Goal: Use online tool/utility: Utilize a website feature to perform a specific function

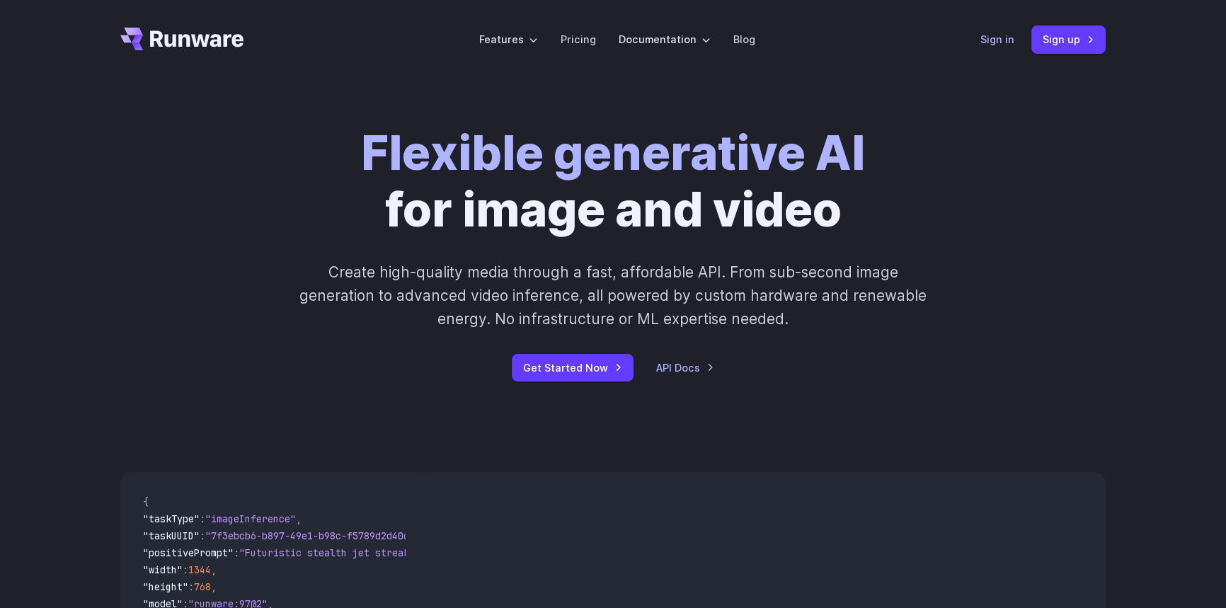
click at [998, 50] on div "Sign in Sign up" at bounding box center [1043, 39] width 125 height 28
click at [999, 42] on link "Sign in" at bounding box center [998, 39] width 34 height 16
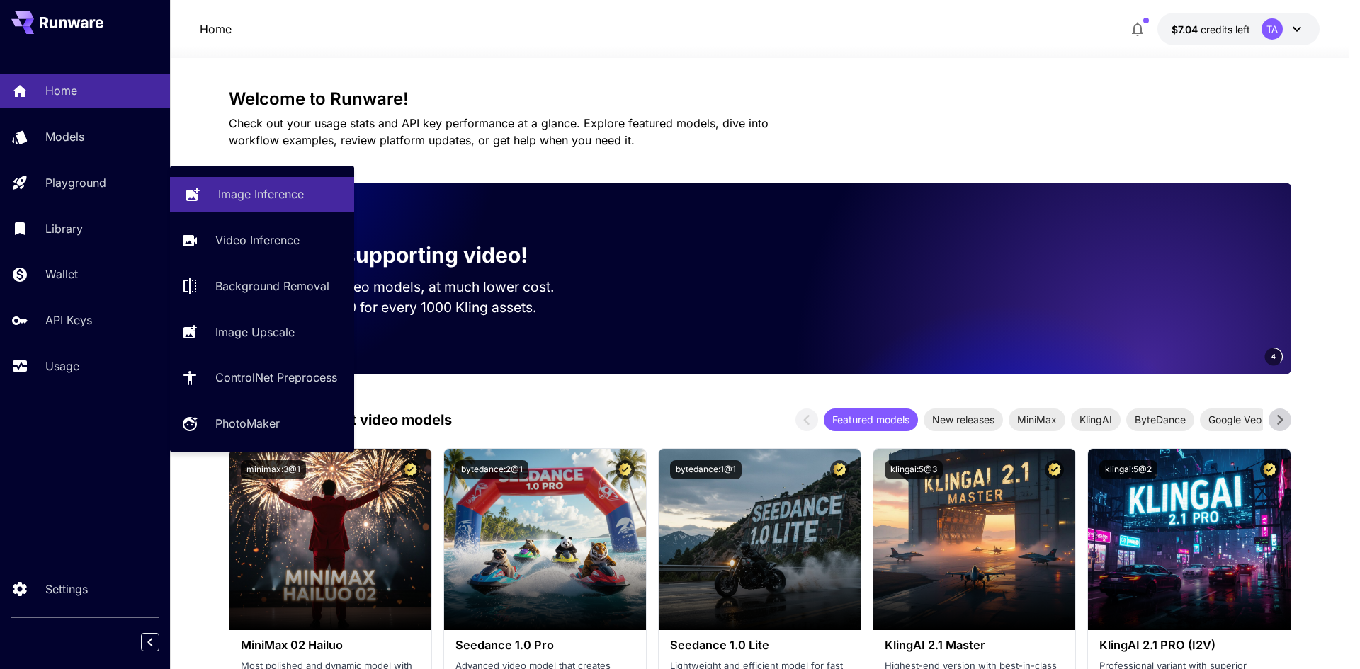
click at [224, 190] on p "Image Inference" at bounding box center [261, 194] width 86 height 17
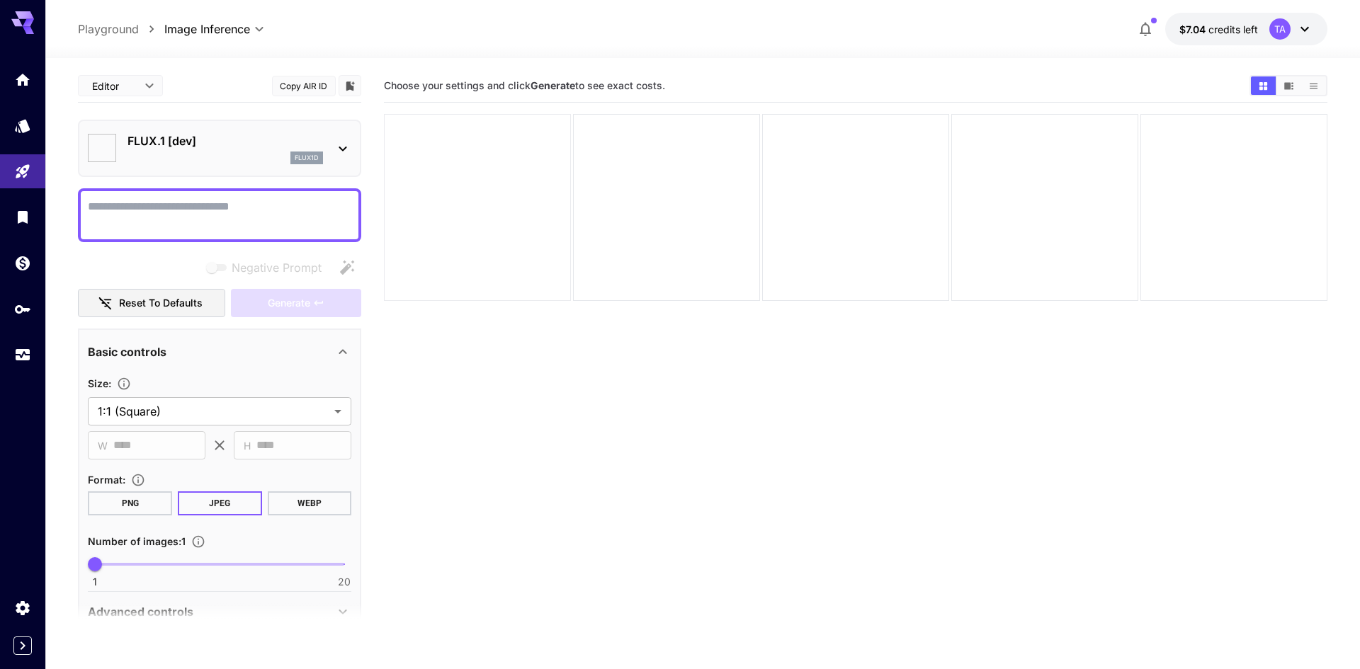
type input "**********"
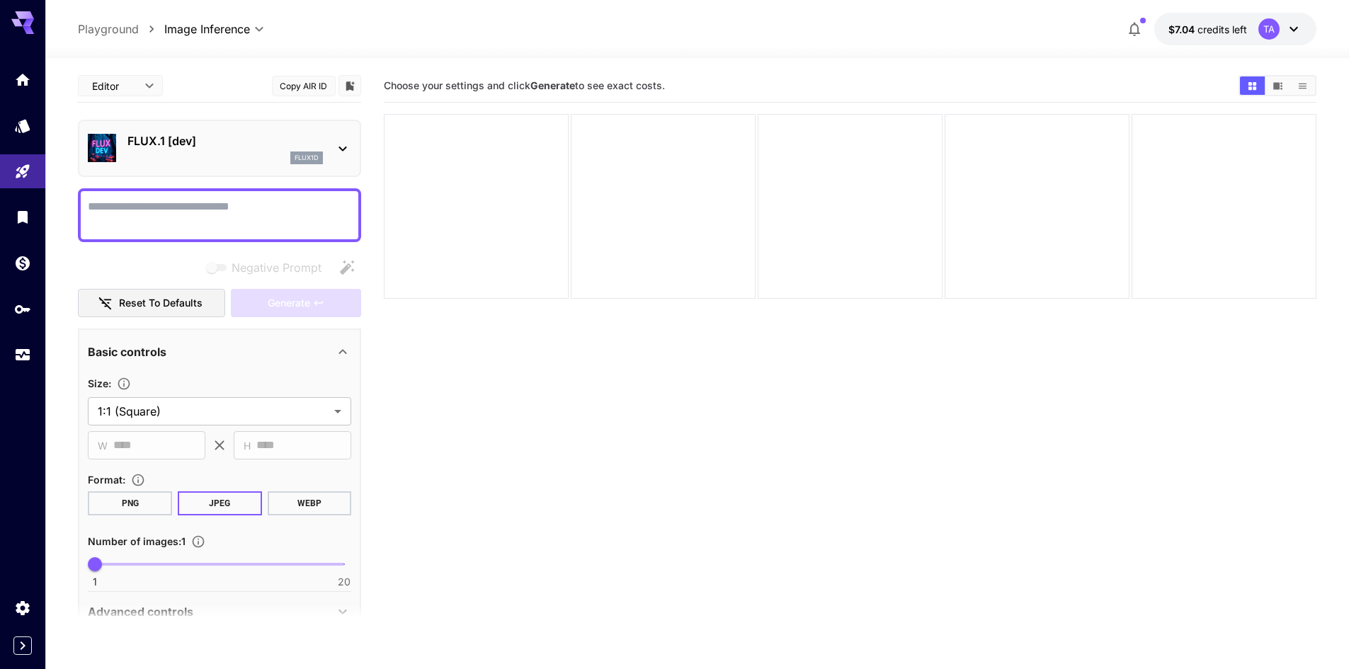
click at [181, 217] on textarea "Negative Prompt" at bounding box center [219, 215] width 263 height 34
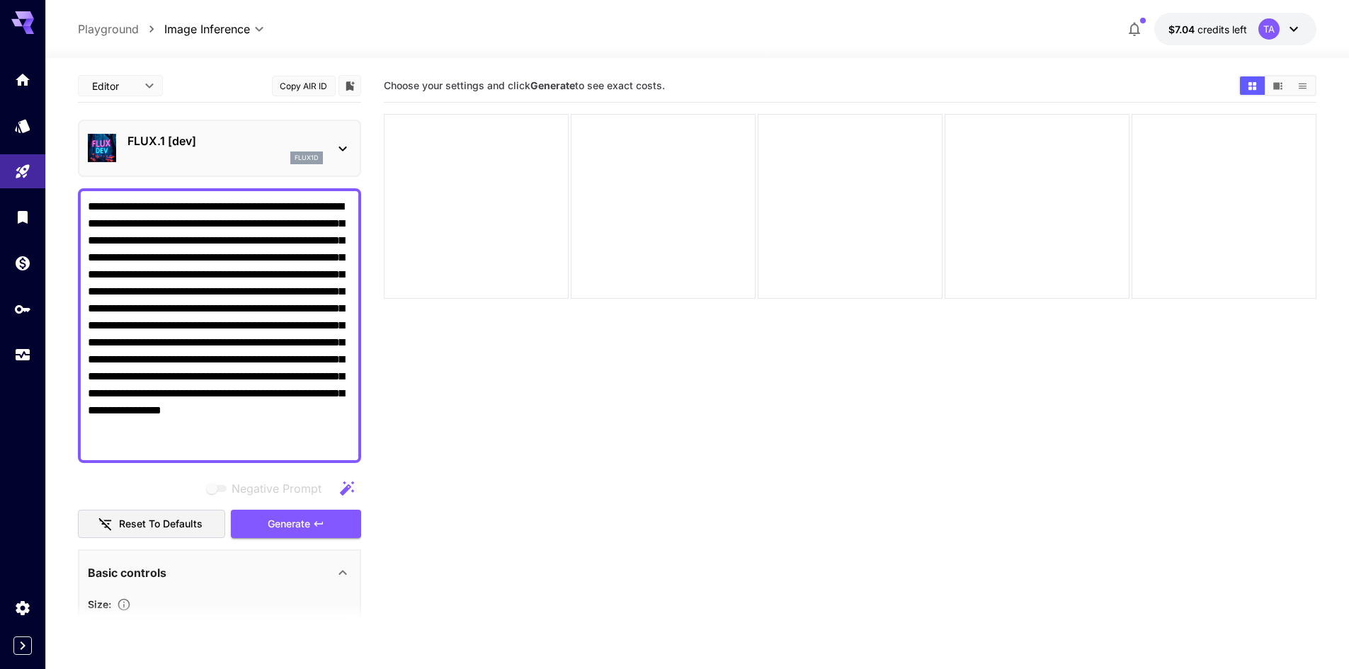
type textarea "**********"
click at [235, 157] on div "flux1d" at bounding box center [224, 158] width 195 height 13
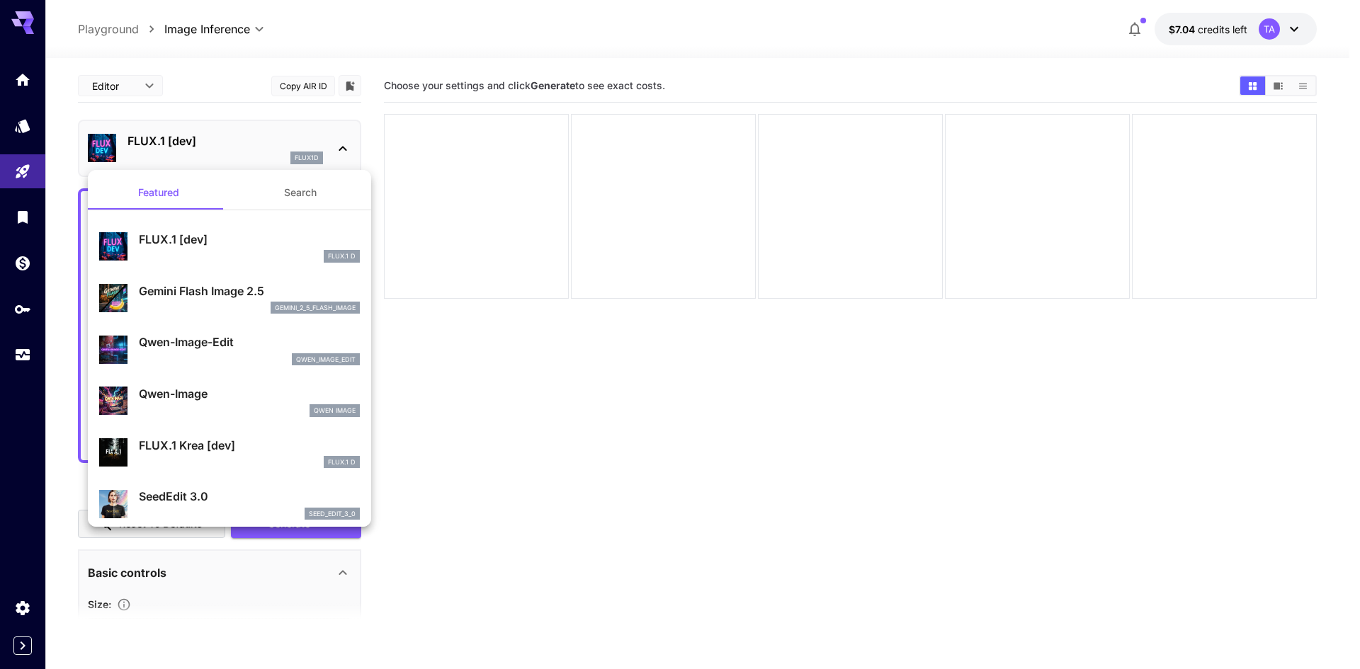
click at [181, 292] on p "Gemini Flash Image 2.5" at bounding box center [249, 291] width 221 height 17
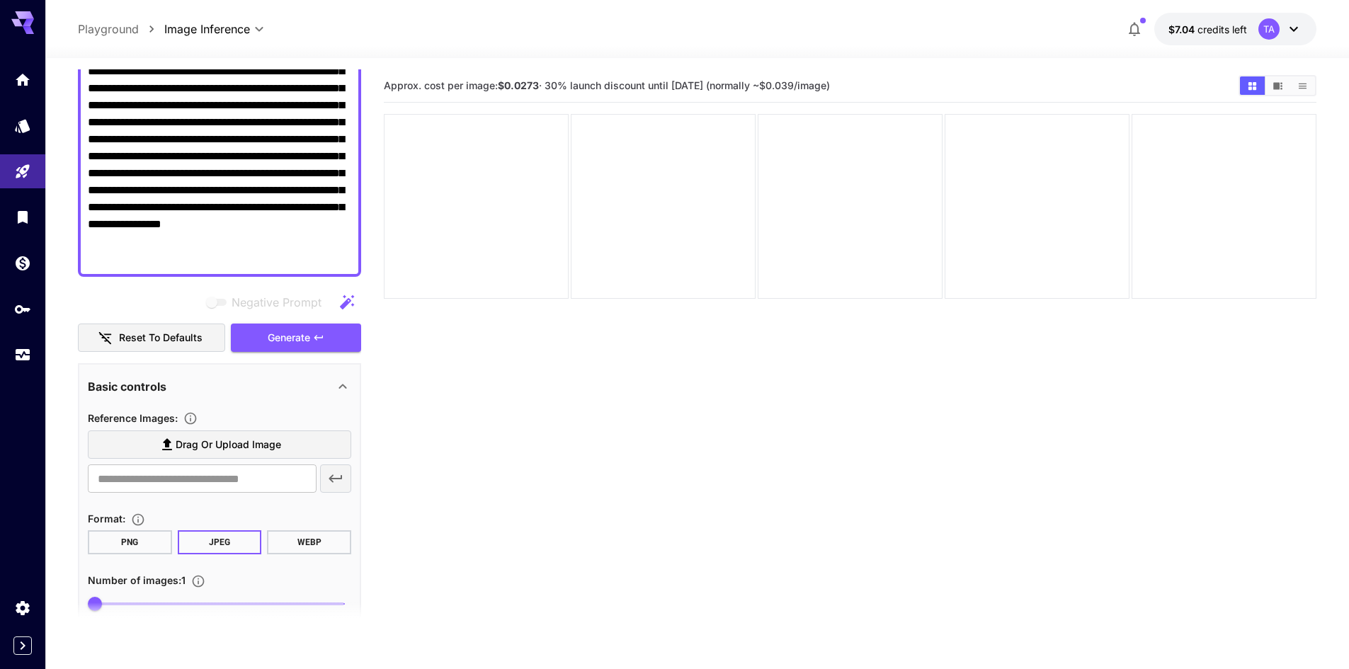
scroll to position [283, 0]
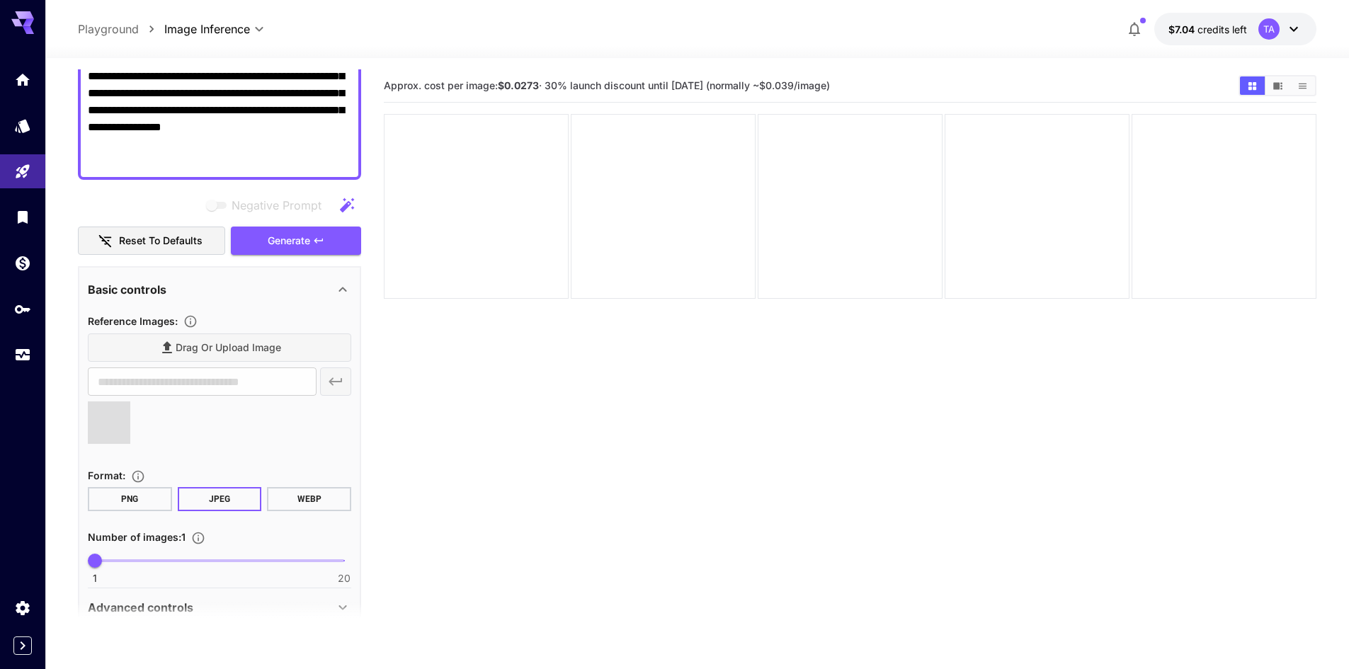
click at [479, 428] on section "Approx. cost per image: $0.0273 · 30% launch discount until [DATE] (normally ~$…" at bounding box center [850, 403] width 933 height 669
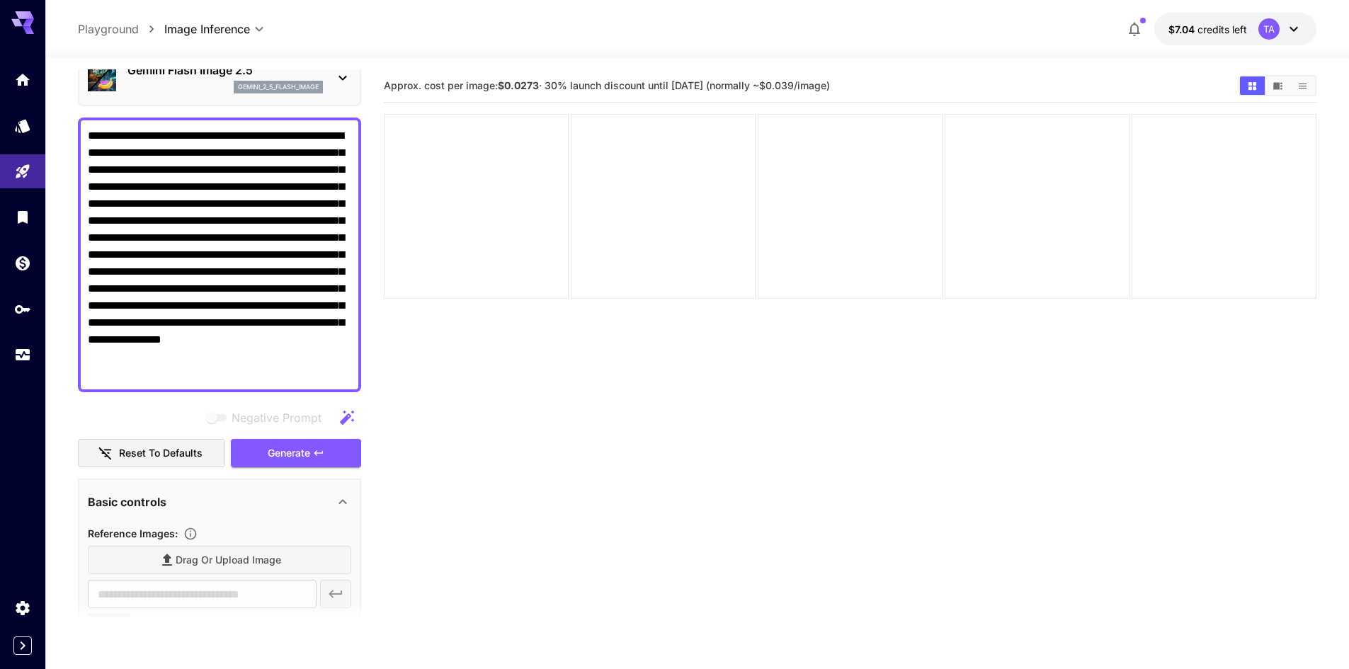
type input "**********"
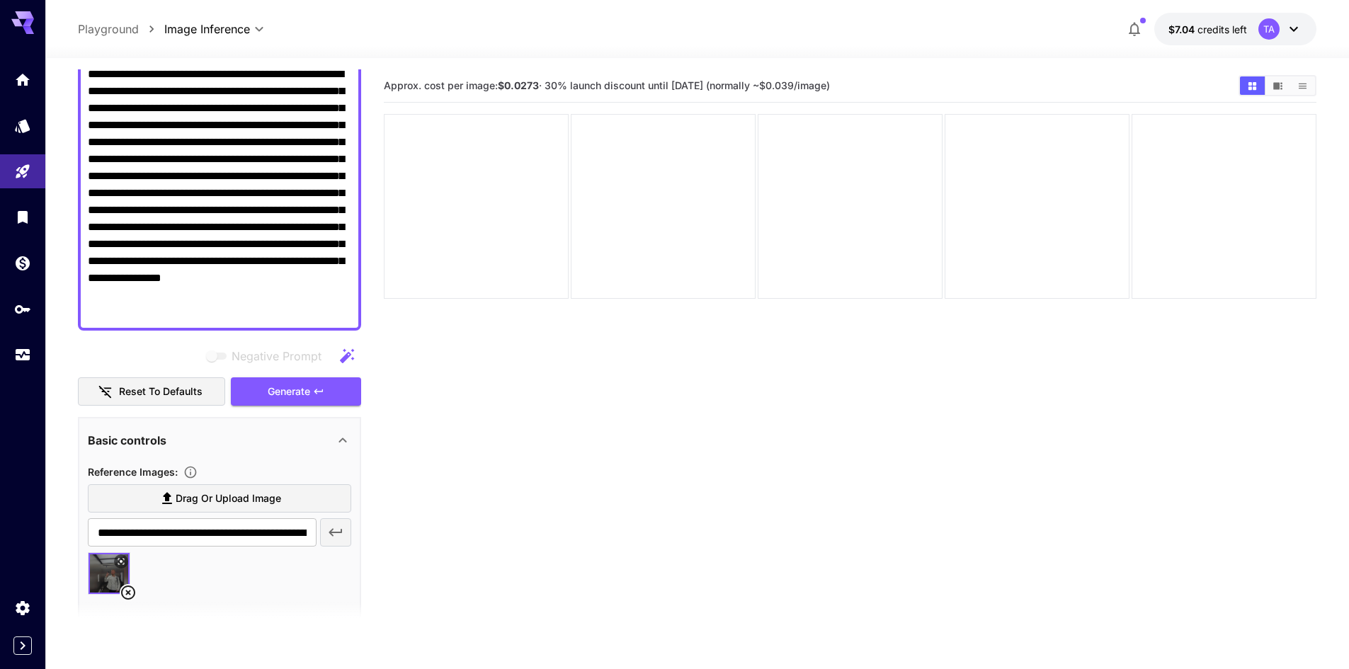
scroll to position [142, 0]
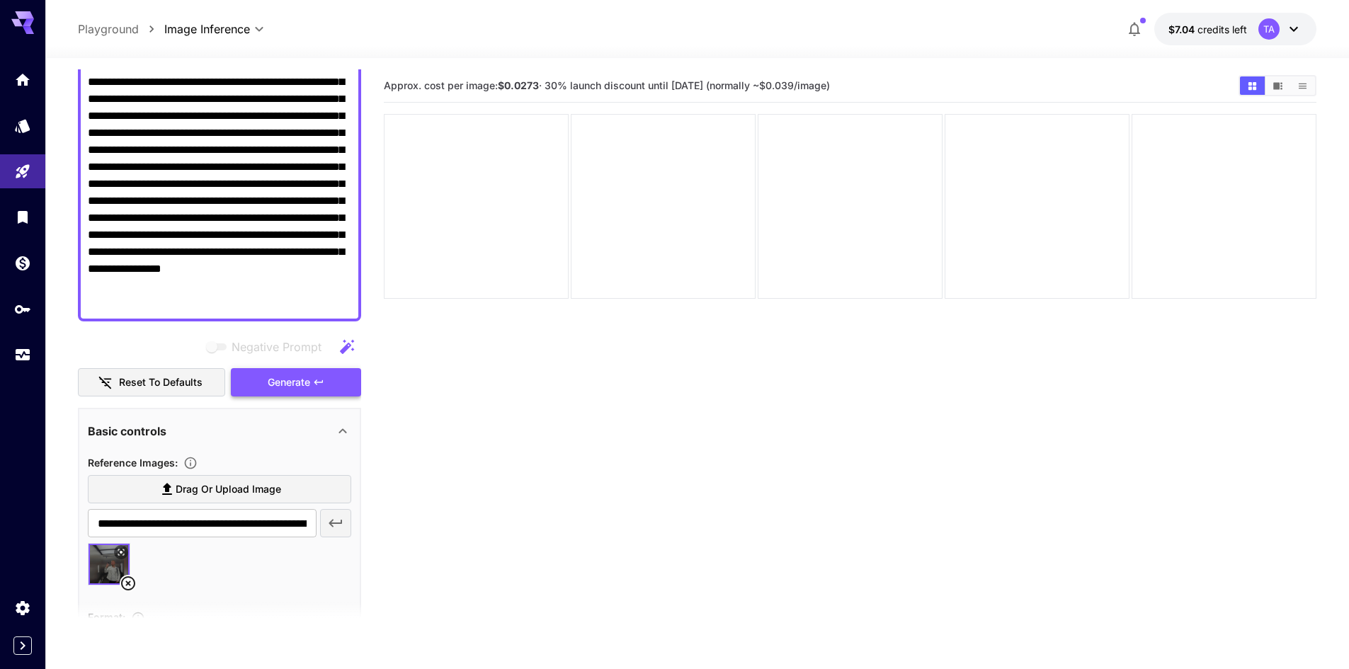
click at [313, 387] on icon "button" at bounding box center [318, 382] width 11 height 11
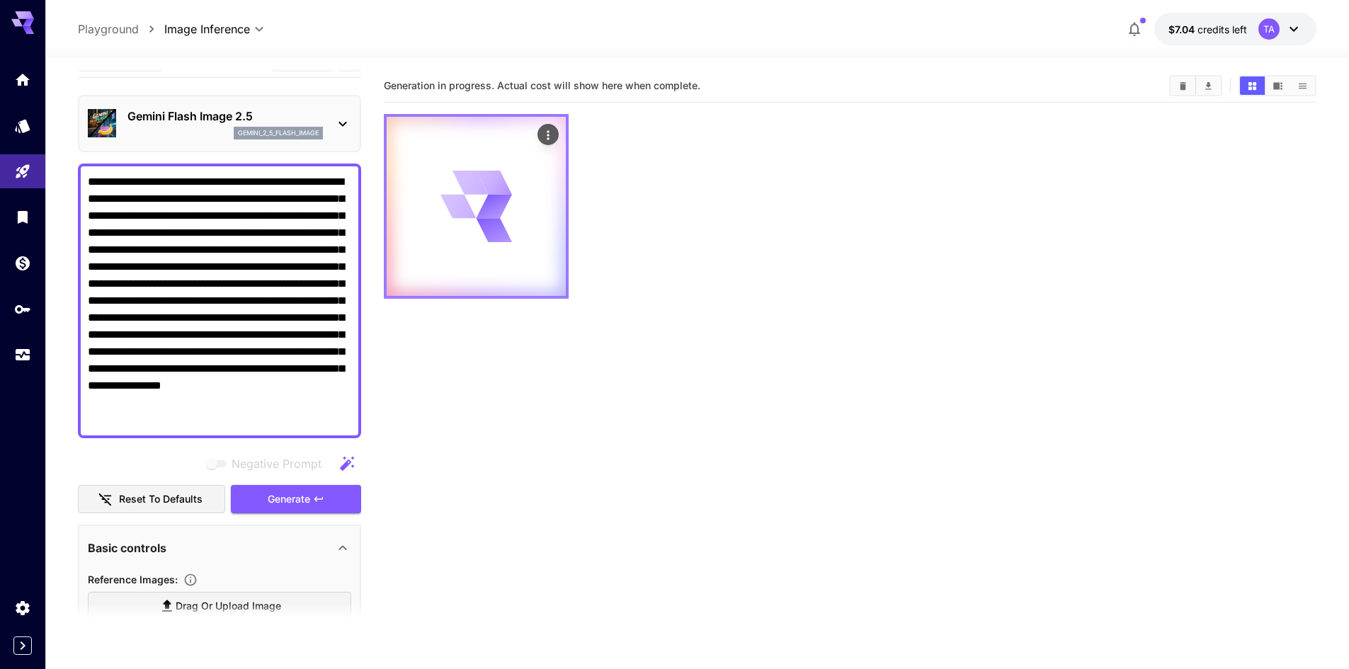
scroll to position [0, 0]
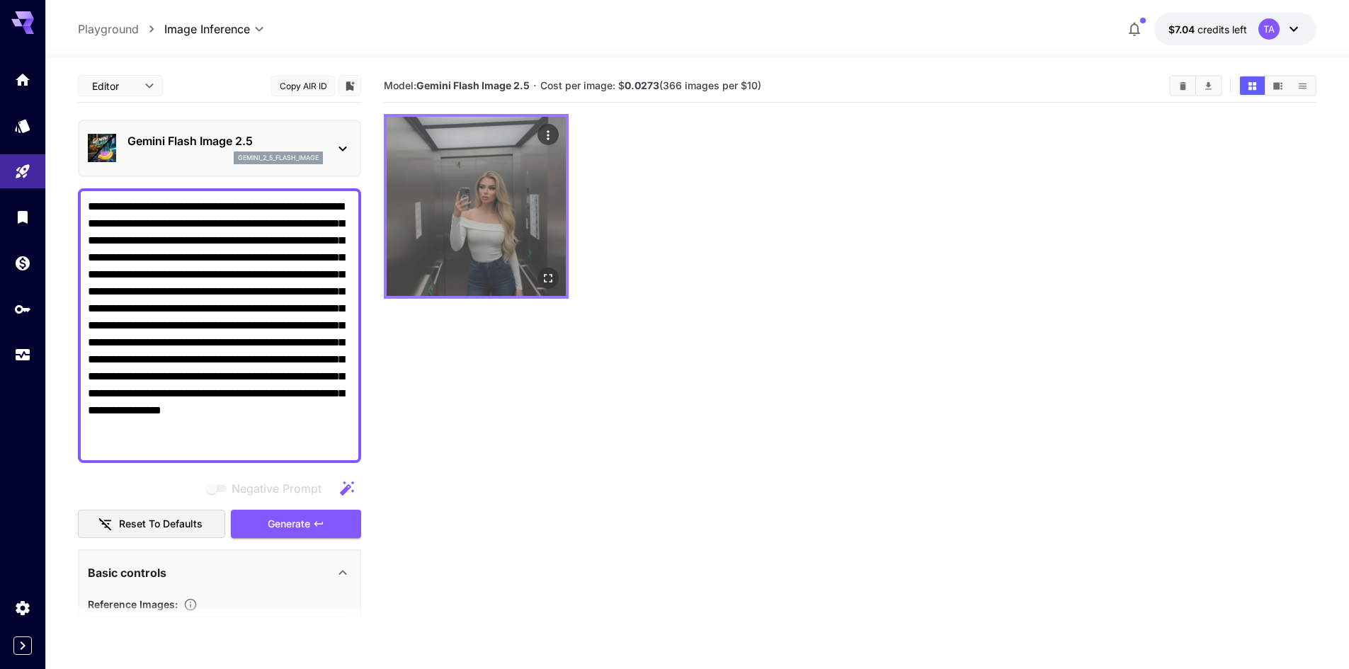
click at [542, 275] on icon "Open in fullscreen" at bounding box center [548, 278] width 14 height 14
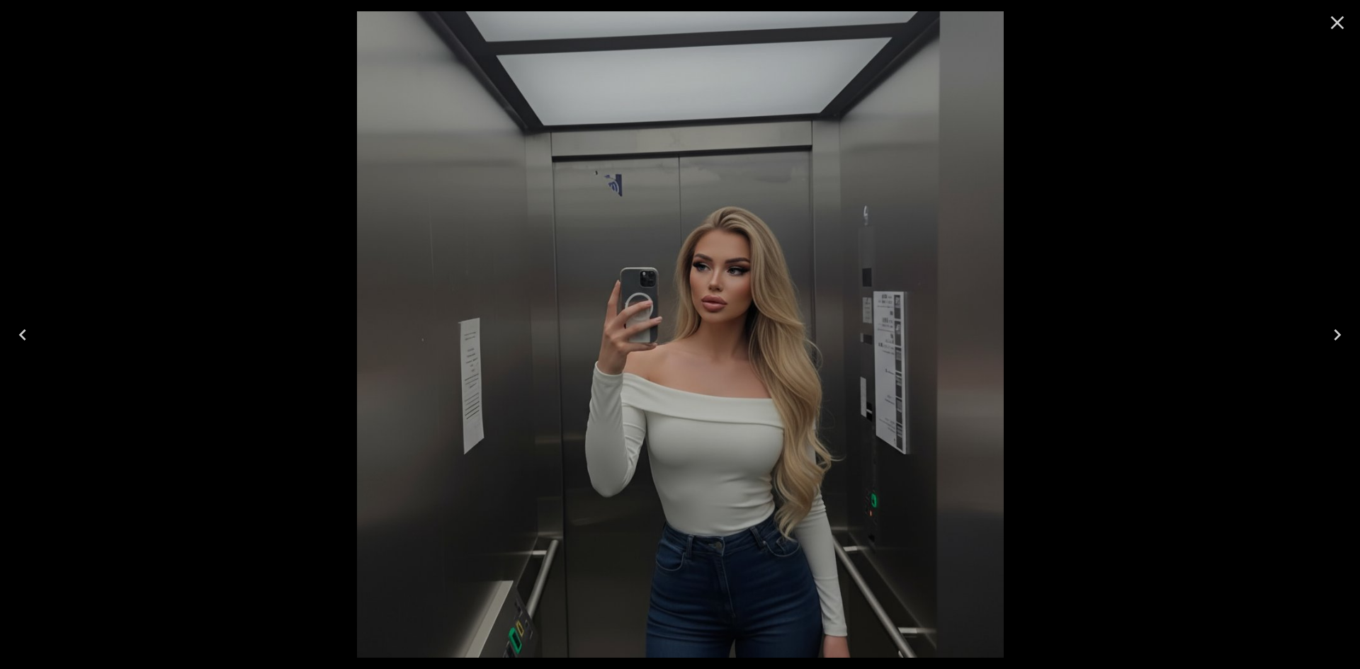
click at [1340, 25] on icon "Close" at bounding box center [1337, 22] width 13 height 13
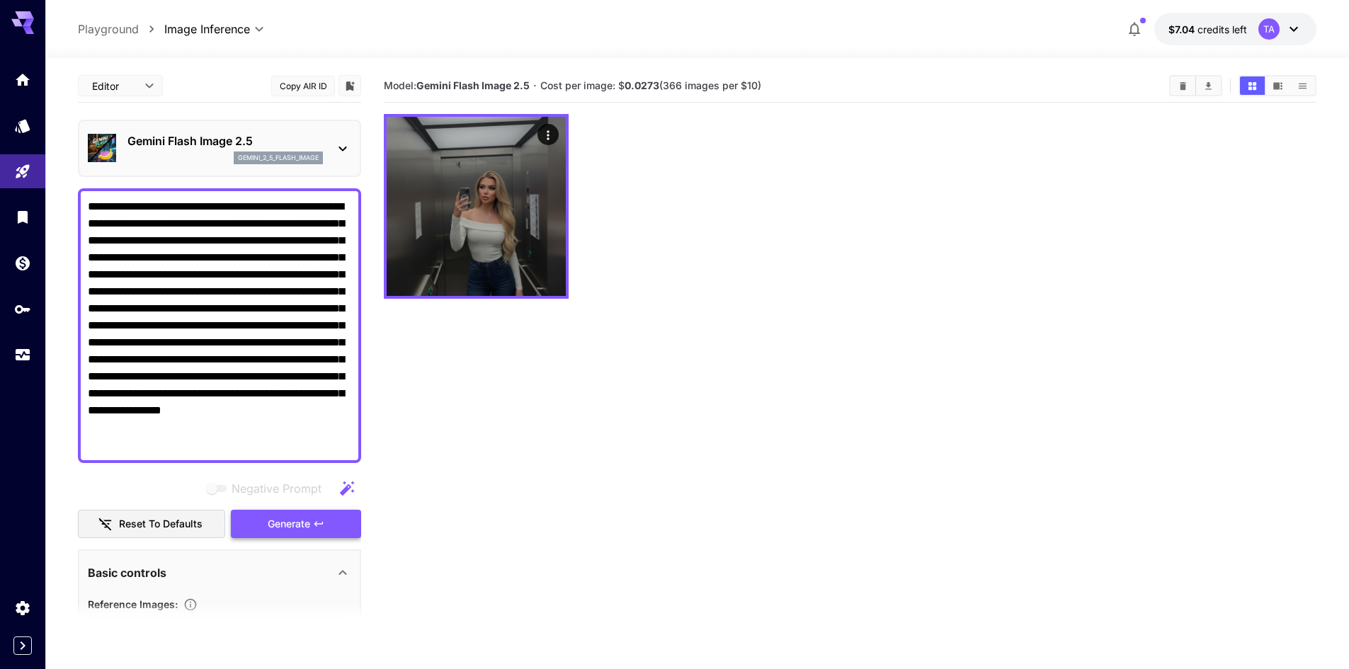
click at [287, 530] on span "Generate" at bounding box center [289, 524] width 42 height 18
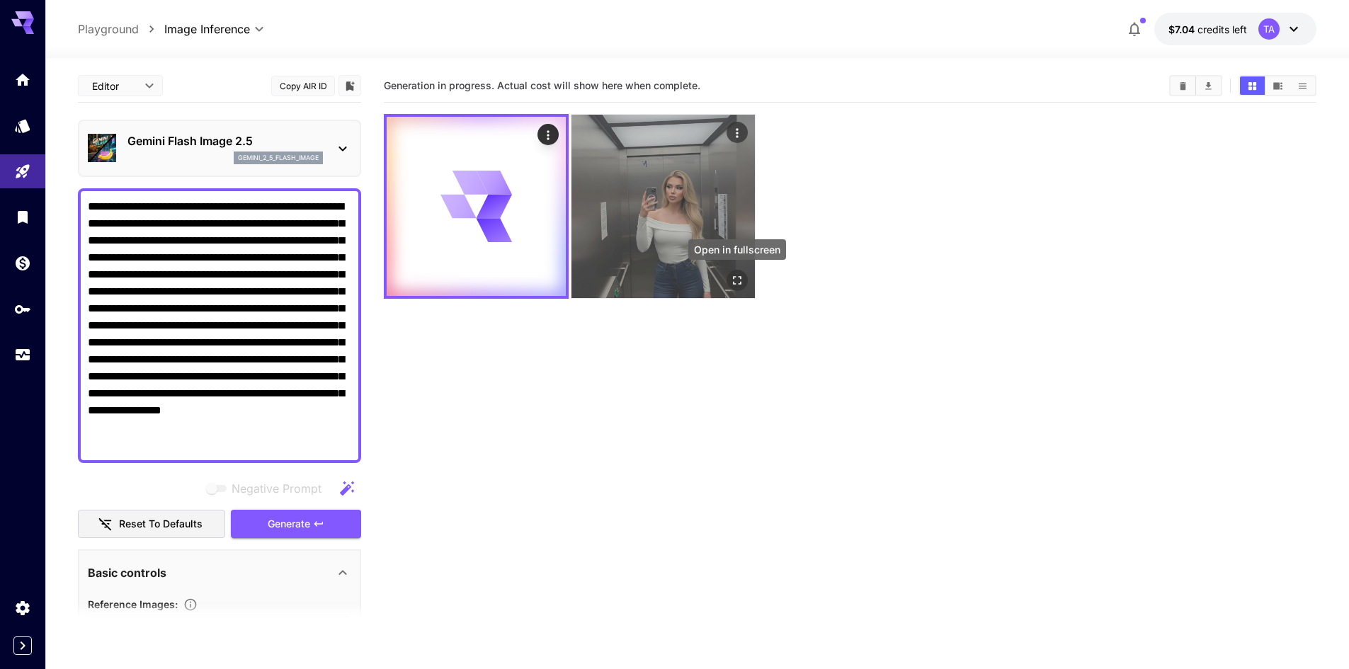
click at [739, 283] on icon "Open in fullscreen" at bounding box center [737, 280] width 14 height 14
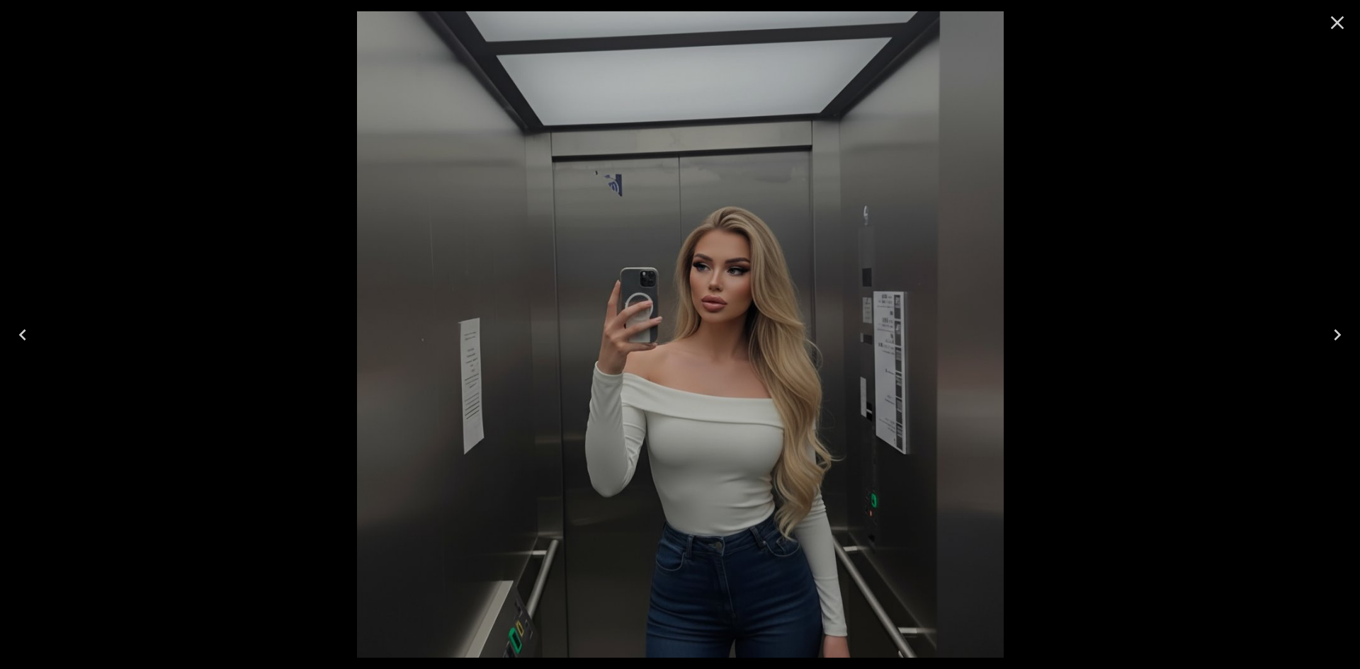
click at [1335, 24] on icon "Close" at bounding box center [1337, 22] width 13 height 13
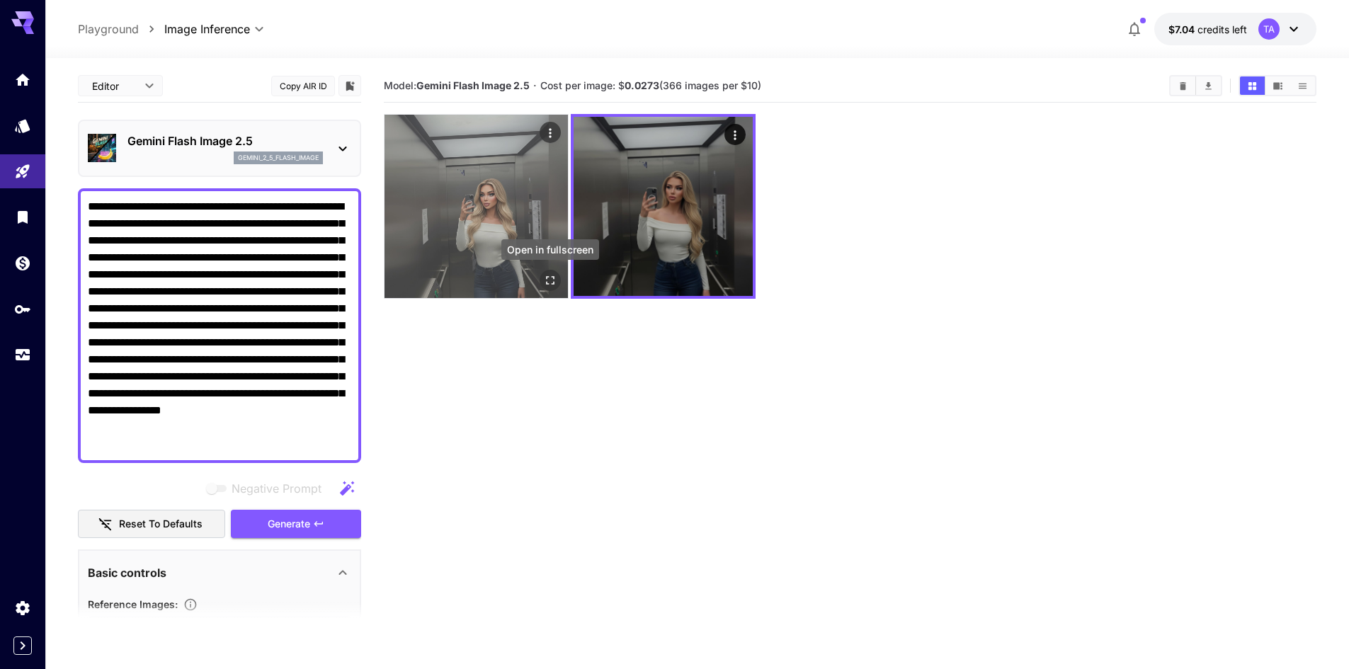
click at [550, 276] on icon "Open in fullscreen" at bounding box center [550, 280] width 14 height 14
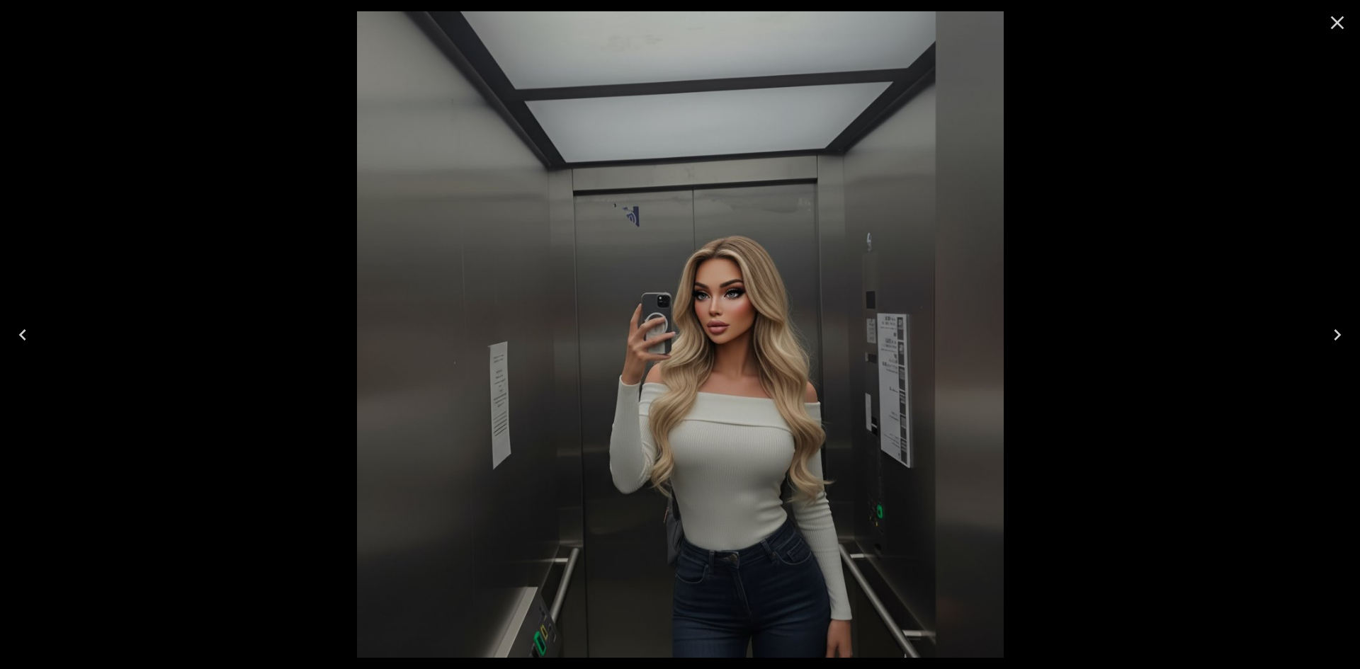
click at [1331, 32] on icon "Close" at bounding box center [1337, 22] width 23 height 23
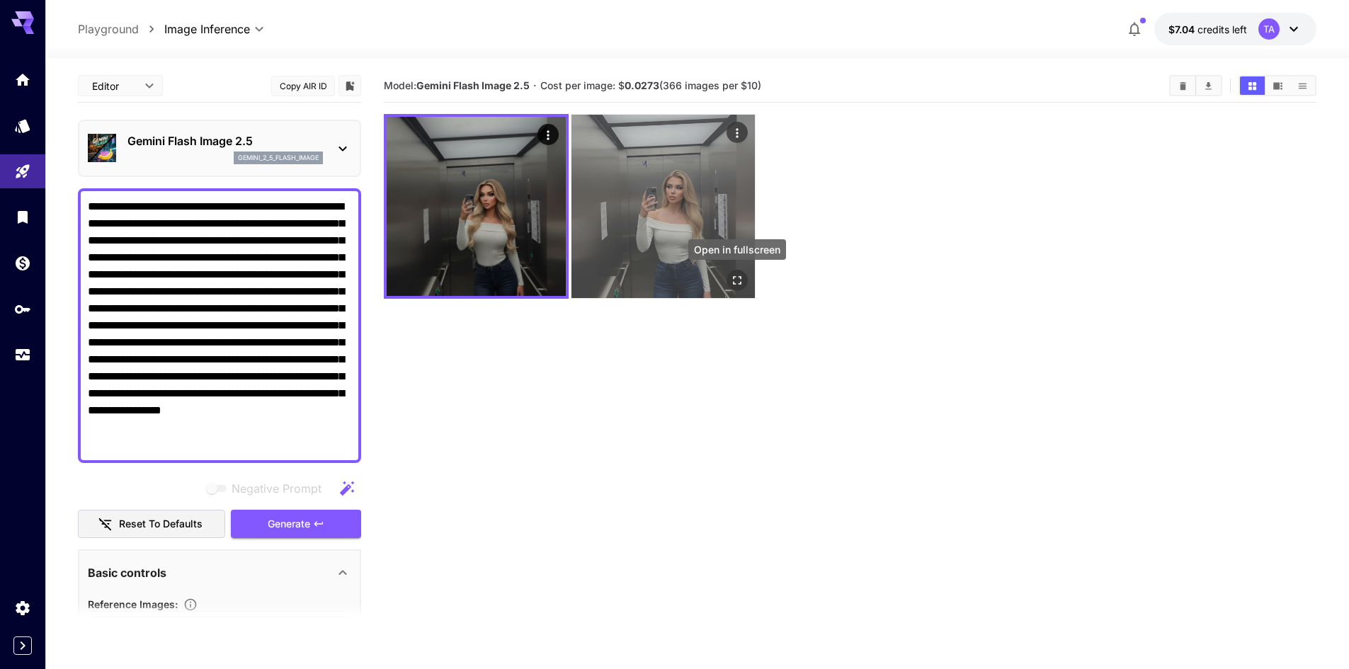
drag, startPoint x: 739, startPoint y: 282, endPoint x: 734, endPoint y: 273, distance: 10.2
click at [739, 282] on icon "Open in fullscreen" at bounding box center [737, 280] width 14 height 14
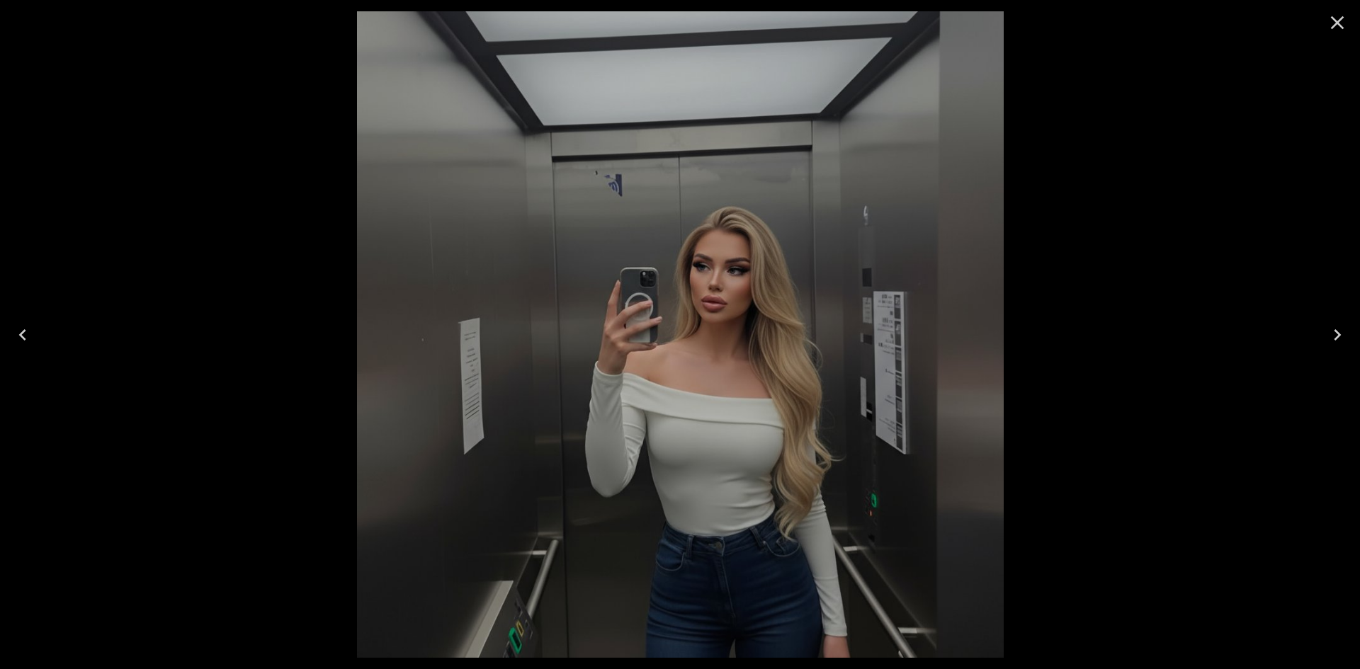
click at [162, 331] on div at bounding box center [680, 334] width 1360 height 669
click at [1186, 252] on div at bounding box center [680, 334] width 1360 height 669
click at [1334, 22] on icon "Close" at bounding box center [1337, 22] width 23 height 23
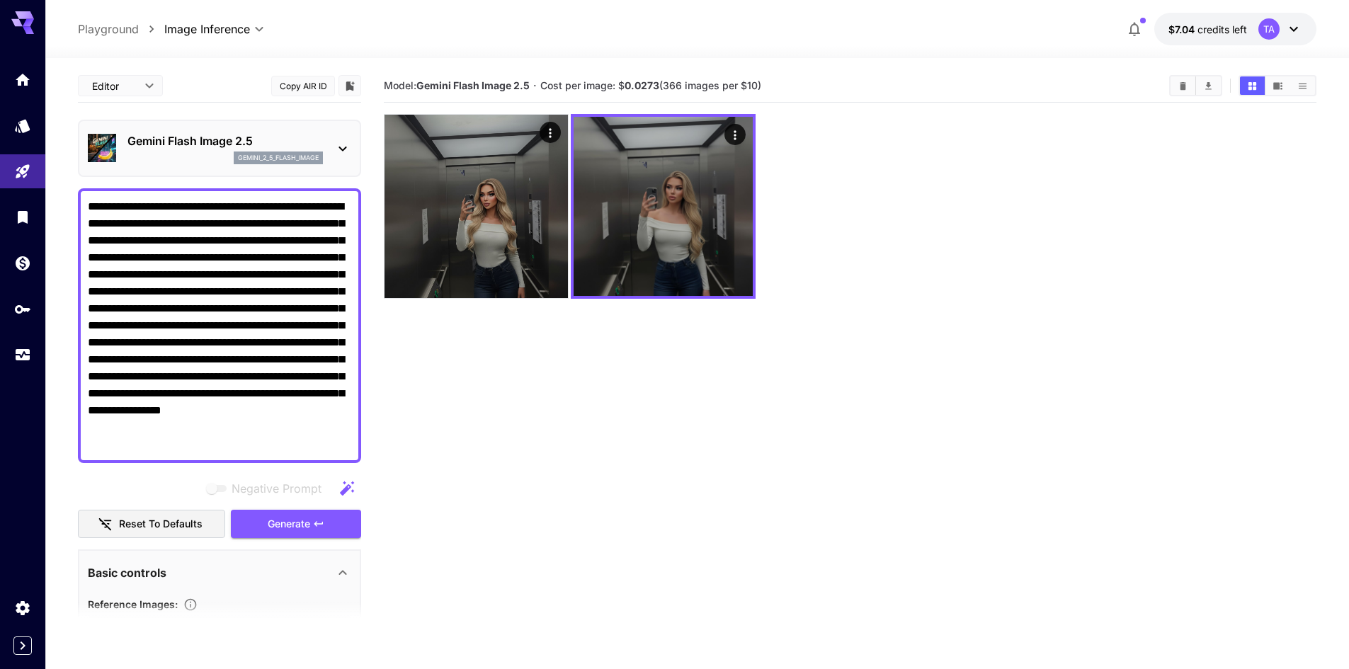
click at [292, 272] on textarea "**********" at bounding box center [219, 325] width 263 height 255
paste textarea
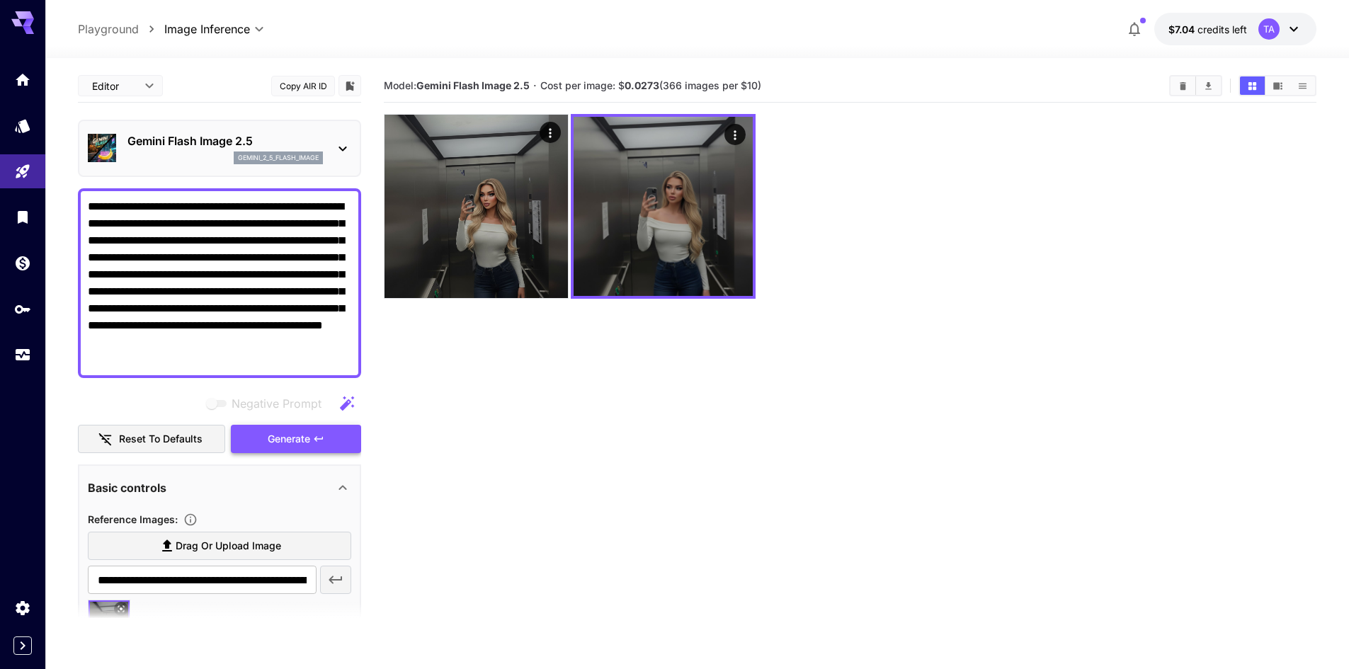
click at [308, 440] on span "Generate" at bounding box center [289, 440] width 42 height 18
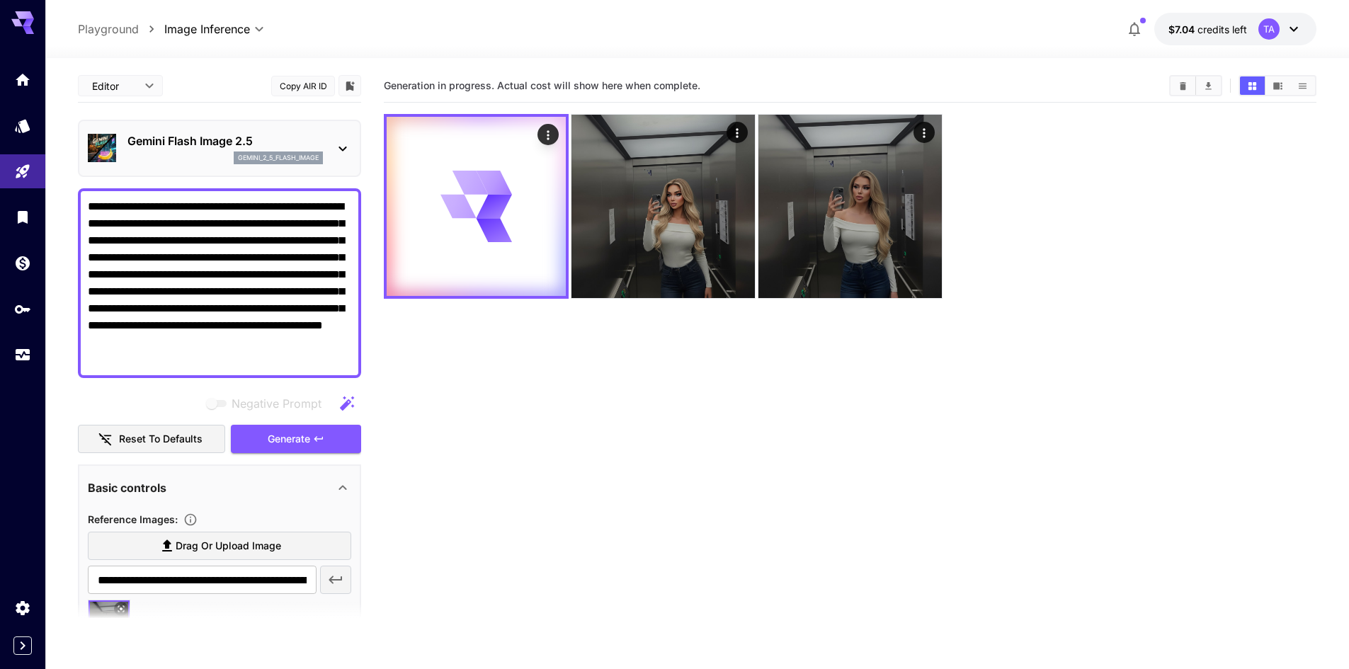
scroll to position [71, 0]
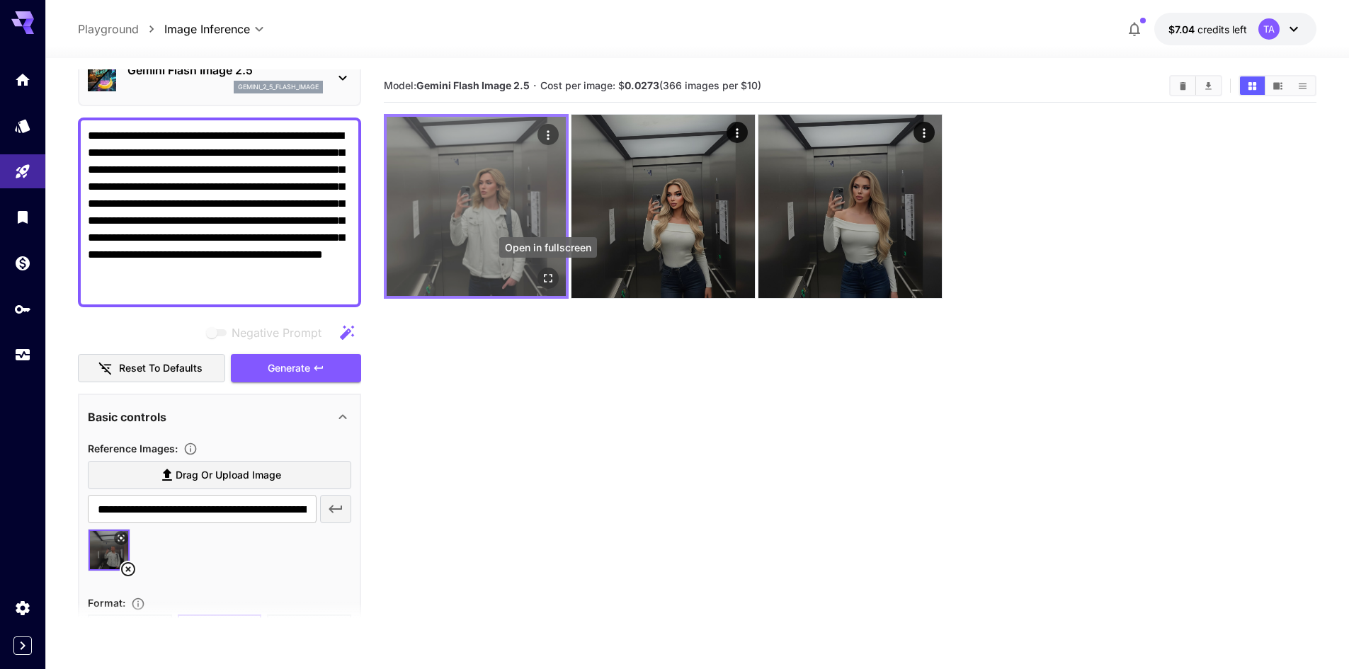
click at [549, 279] on icon "Open in fullscreen" at bounding box center [548, 278] width 14 height 14
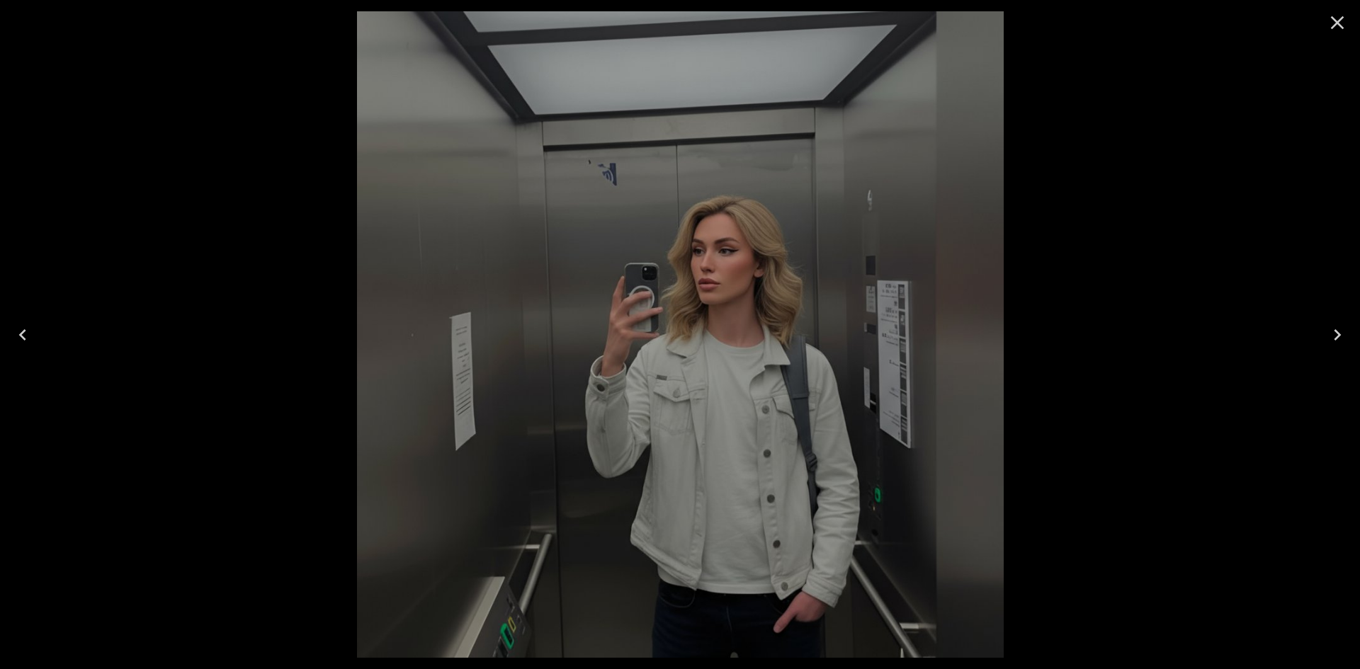
click at [1338, 23] on icon "Close" at bounding box center [1337, 22] width 13 height 13
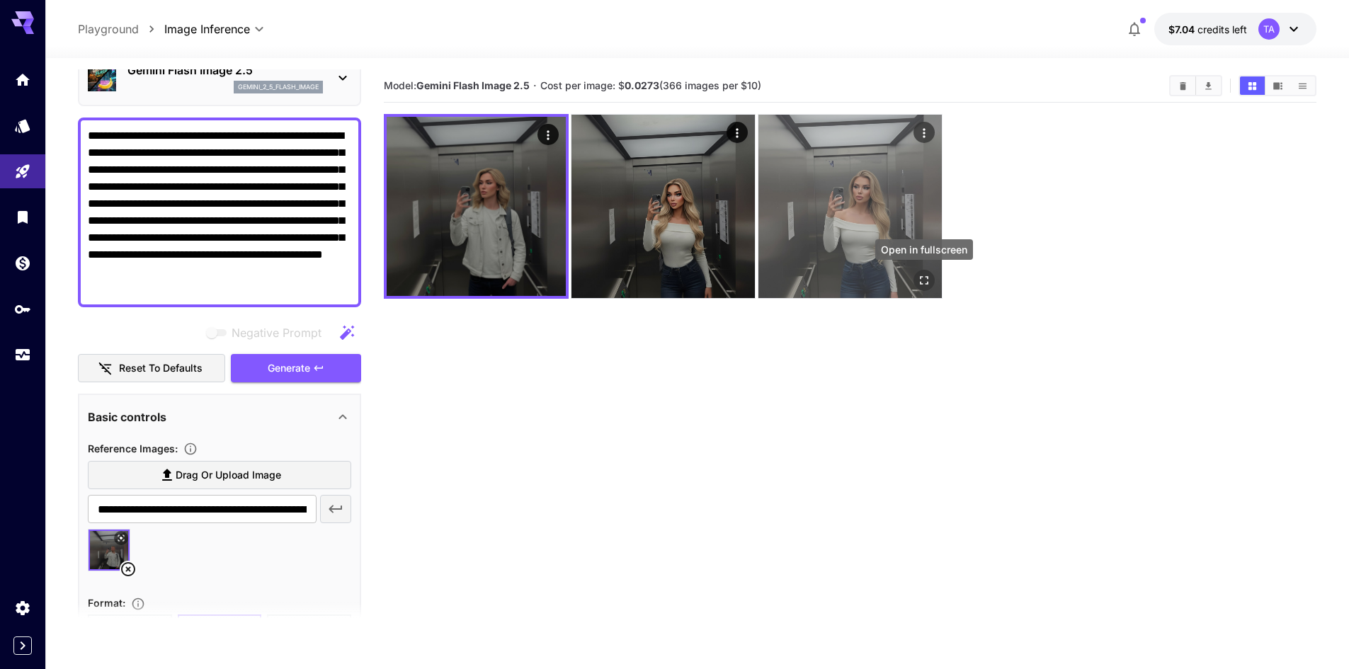
click at [927, 283] on icon "Open in fullscreen" at bounding box center [924, 280] width 8 height 8
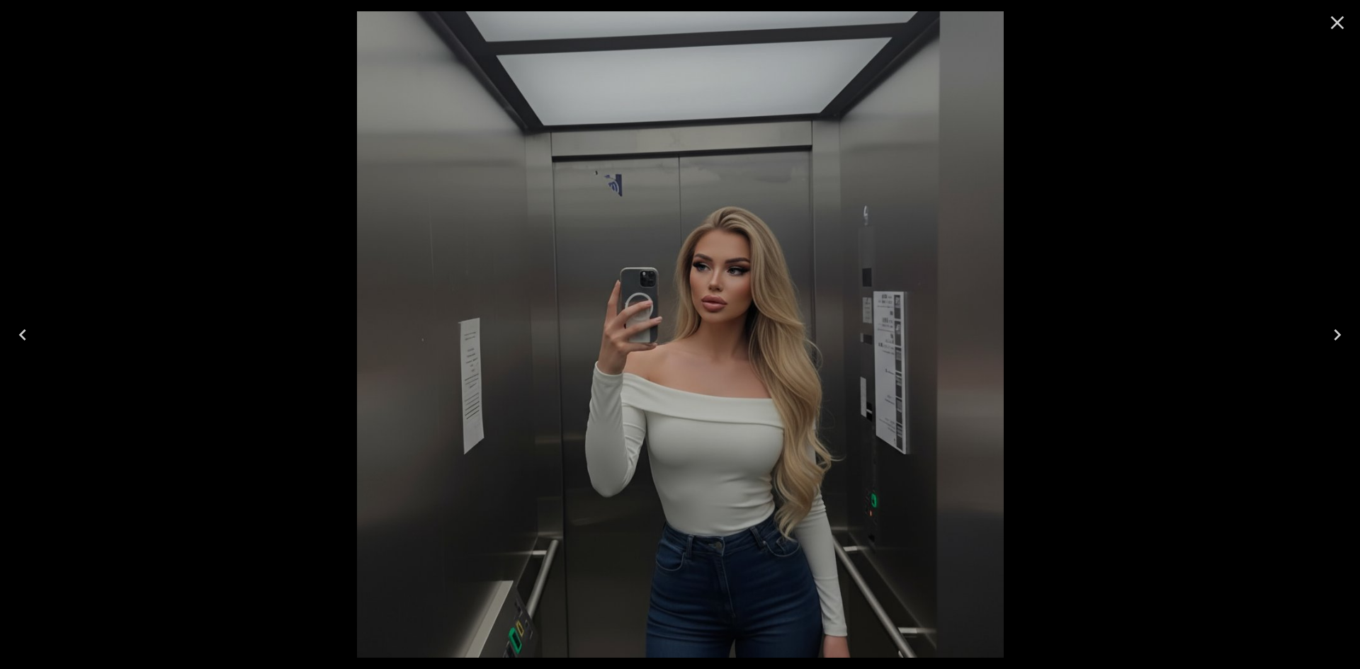
drag, startPoint x: 732, startPoint y: 391, endPoint x: 605, endPoint y: 328, distance: 141.6
click at [605, 328] on img at bounding box center [680, 334] width 646 height 646
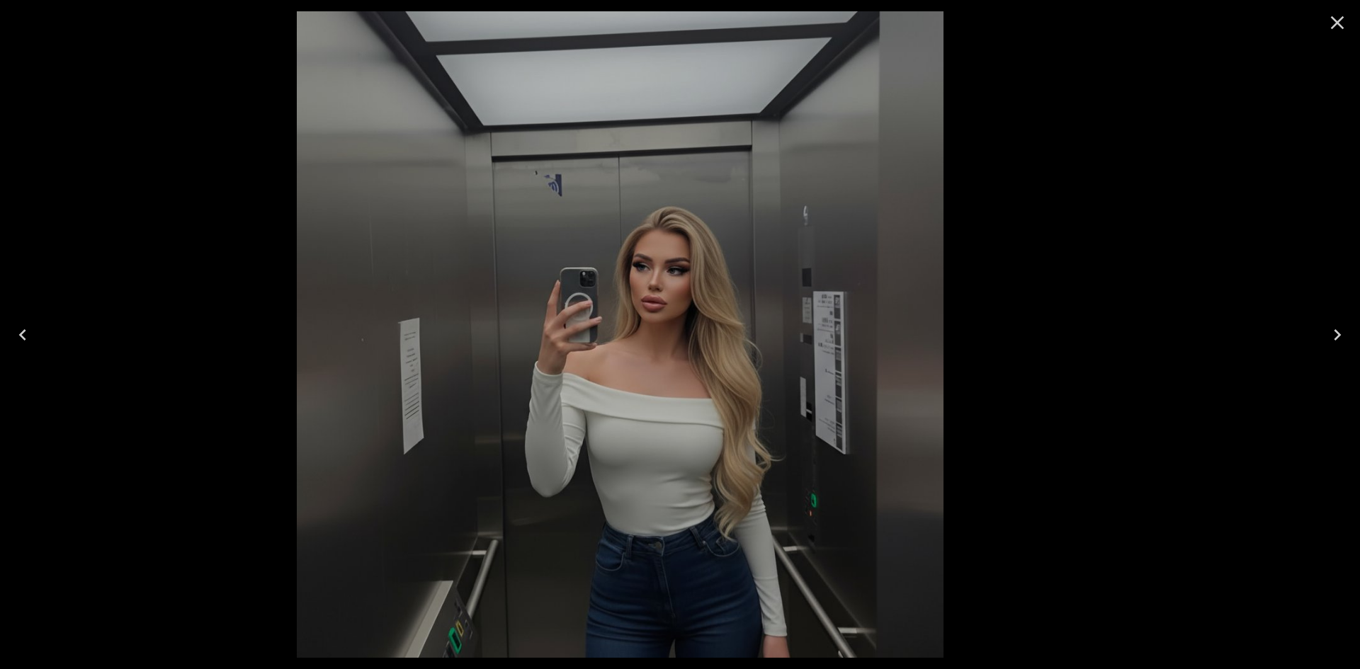
drag, startPoint x: 593, startPoint y: 358, endPoint x: 509, endPoint y: 379, distance: 86.9
click at [509, 379] on img at bounding box center [620, 334] width 646 height 646
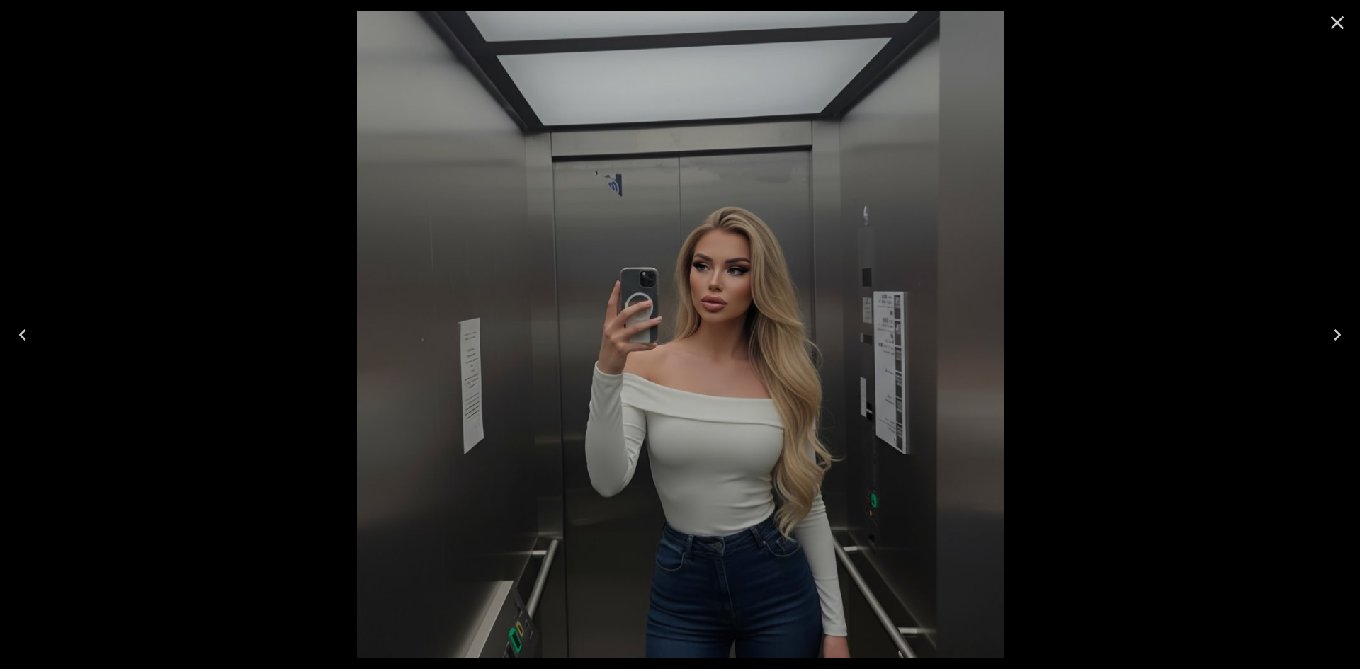
click at [1204, 272] on div at bounding box center [680, 334] width 1360 height 669
click at [1339, 18] on icon "Close" at bounding box center [1337, 22] width 23 height 23
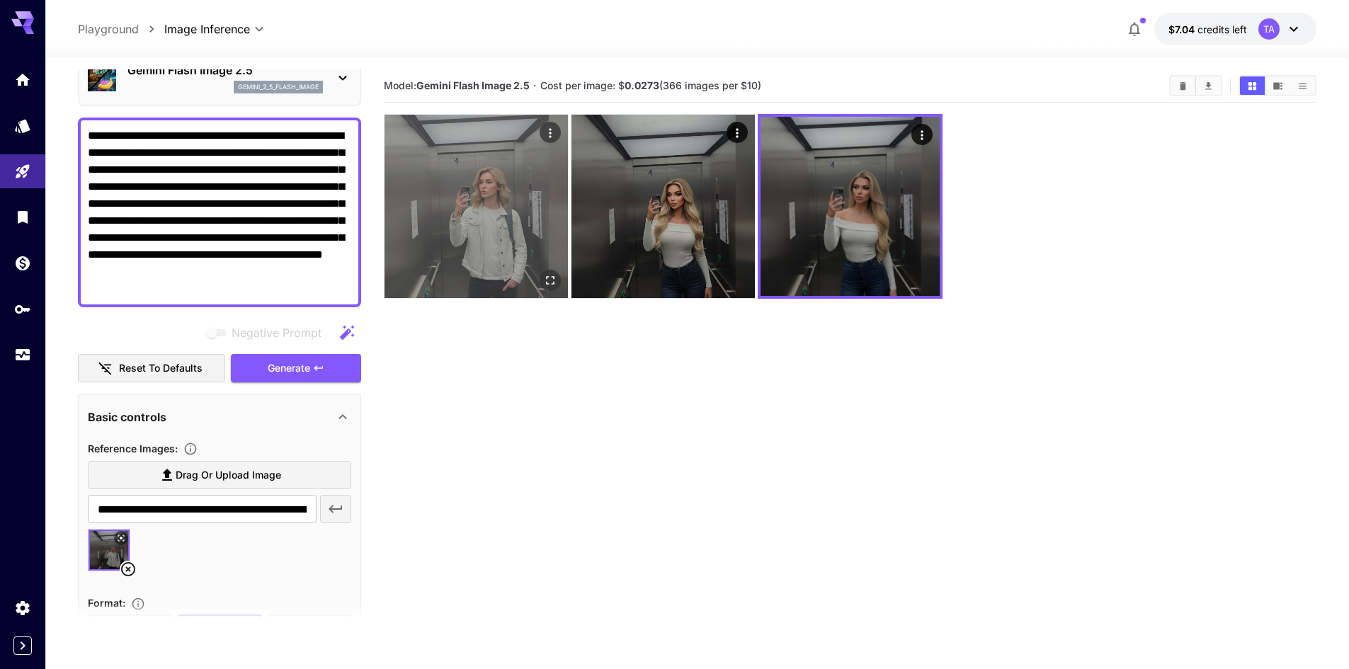
click at [548, 285] on icon "Open in fullscreen" at bounding box center [550, 280] width 14 height 14
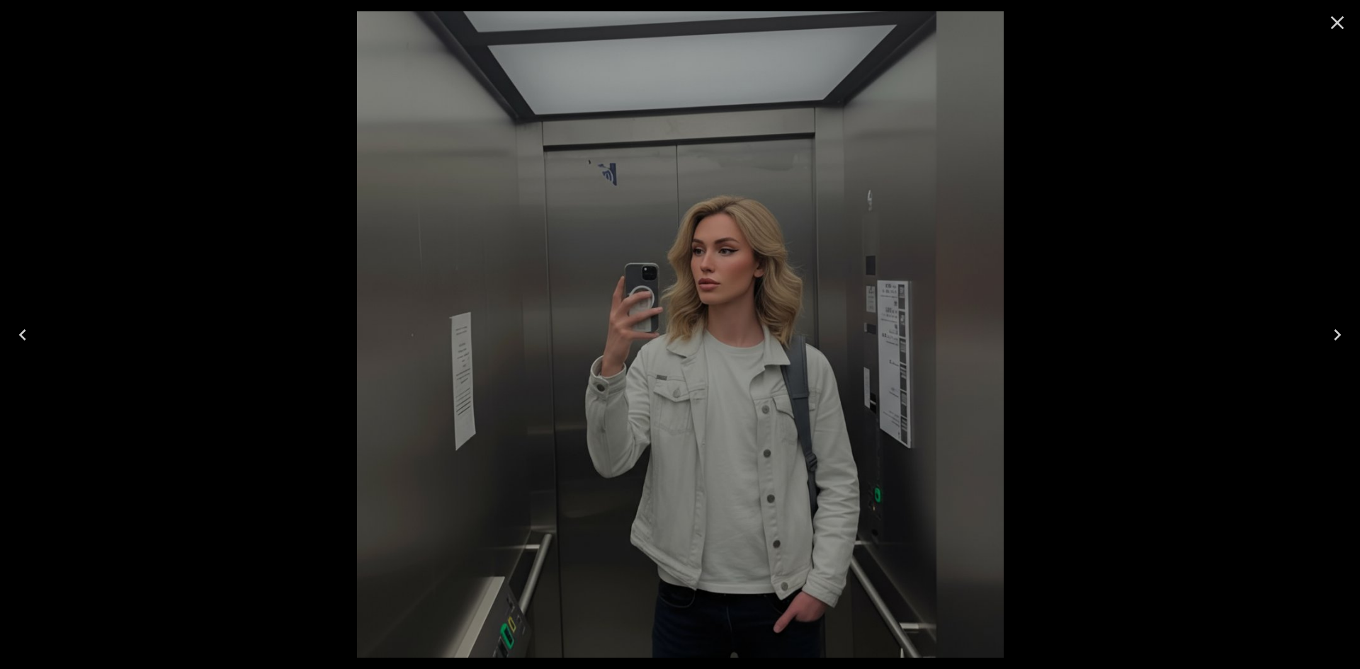
click at [1340, 24] on icon "Close" at bounding box center [1337, 22] width 23 height 23
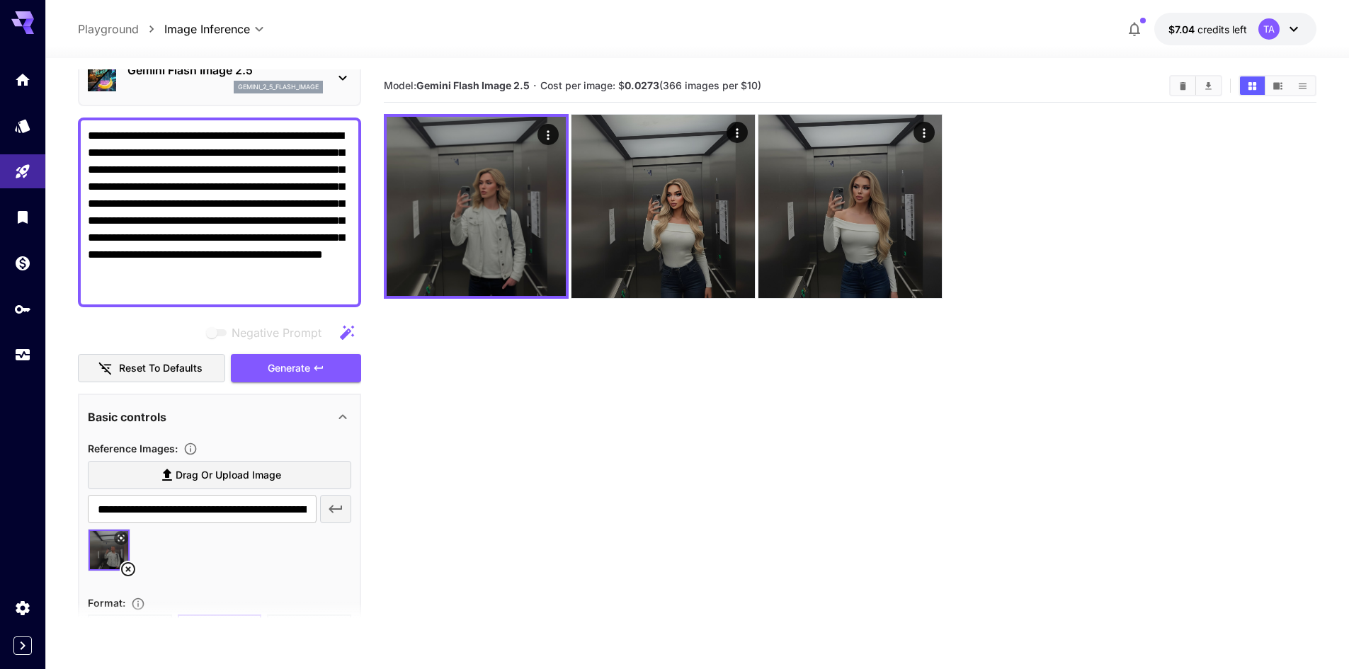
click at [224, 245] on textarea "**********" at bounding box center [219, 212] width 263 height 170
paste textarea "**********"
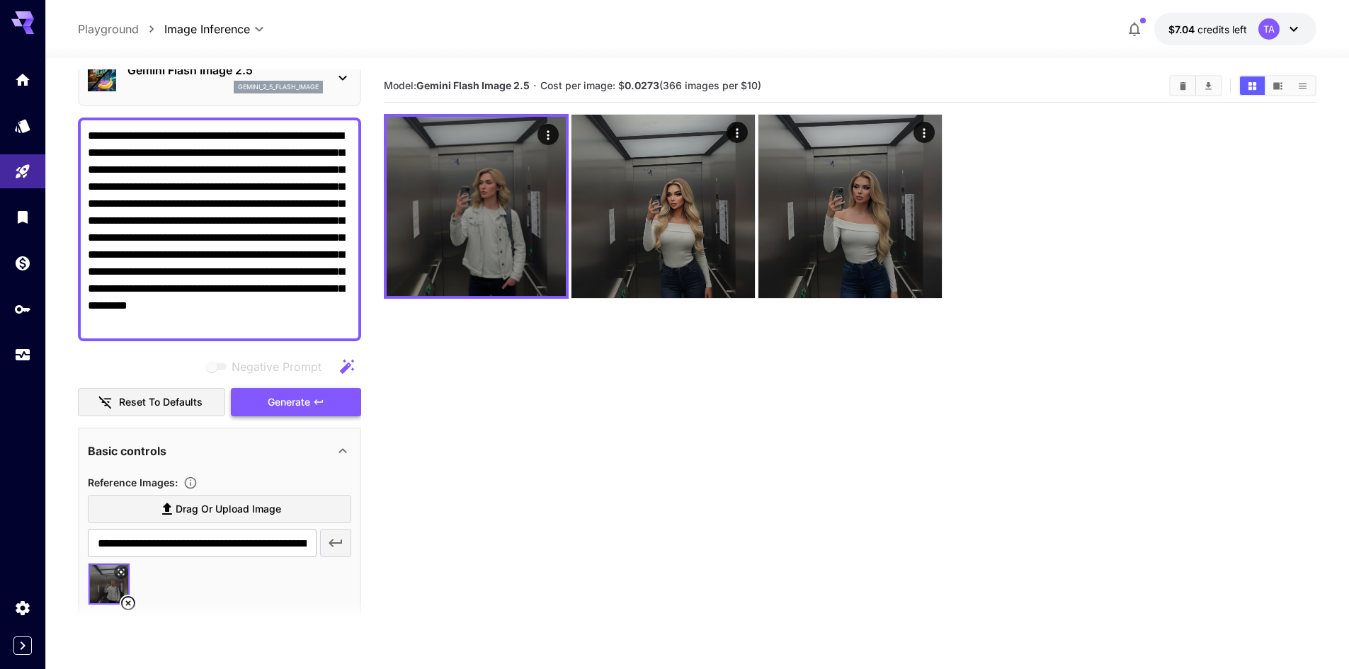
type textarea "**********"
click at [304, 401] on span "Generate" at bounding box center [289, 403] width 42 height 18
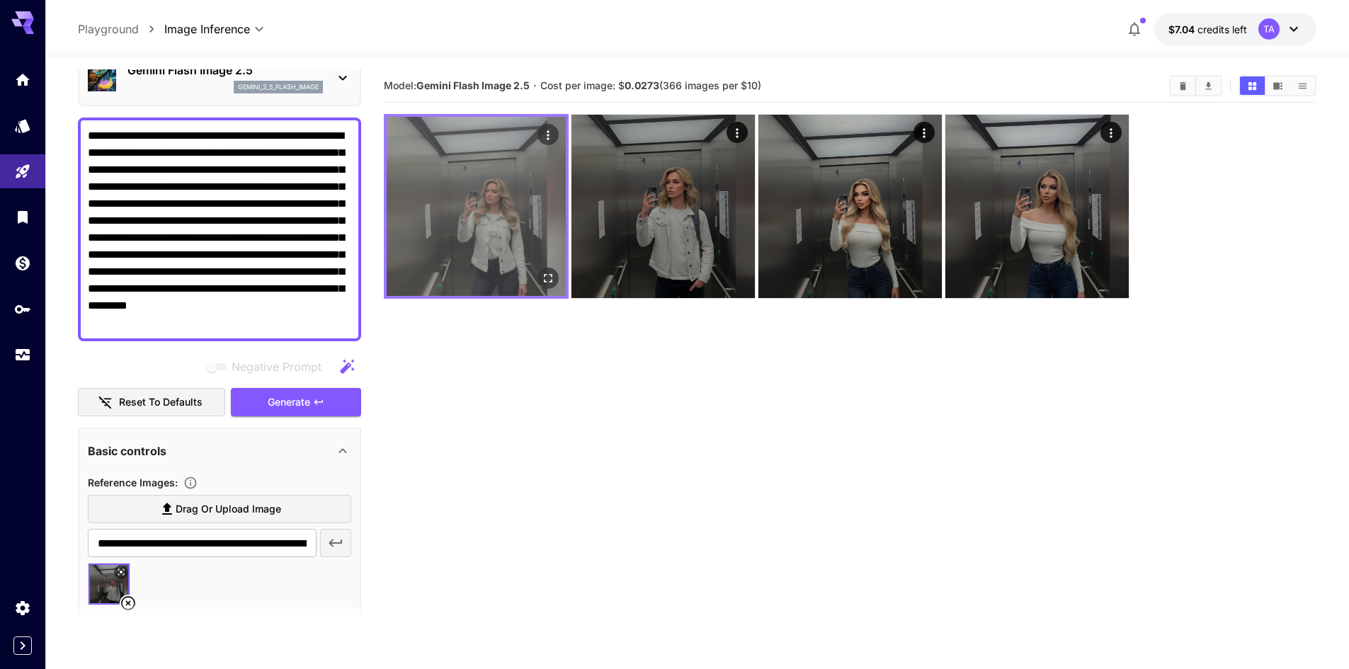
click at [547, 283] on icon "Open in fullscreen" at bounding box center [548, 278] width 14 height 14
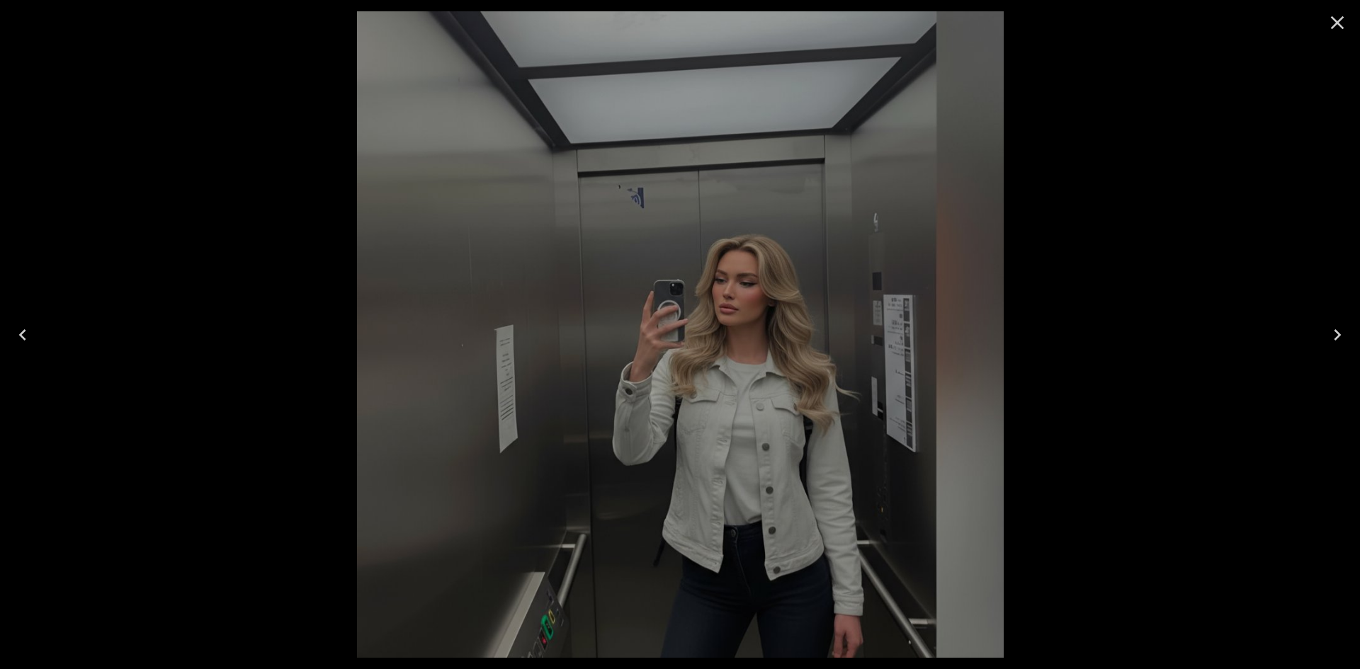
click at [1343, 28] on icon "Close" at bounding box center [1337, 22] width 13 height 13
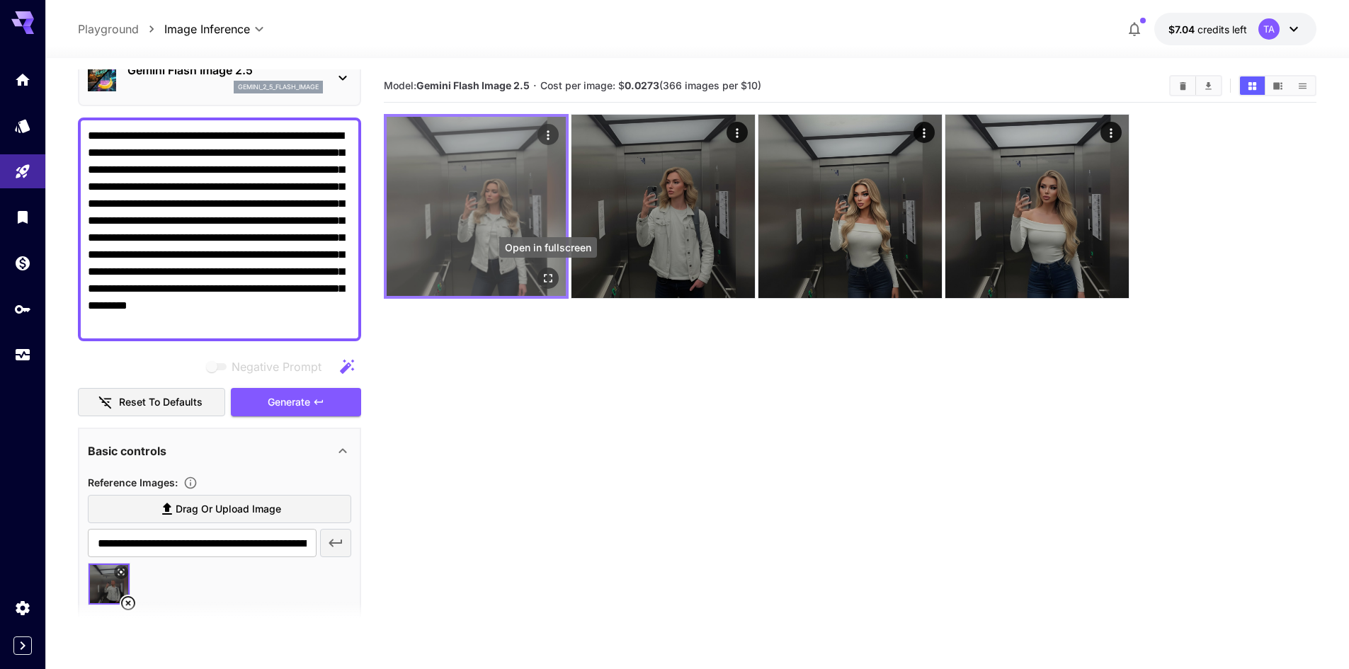
click at [549, 286] on button "Open in fullscreen" at bounding box center [547, 278] width 21 height 21
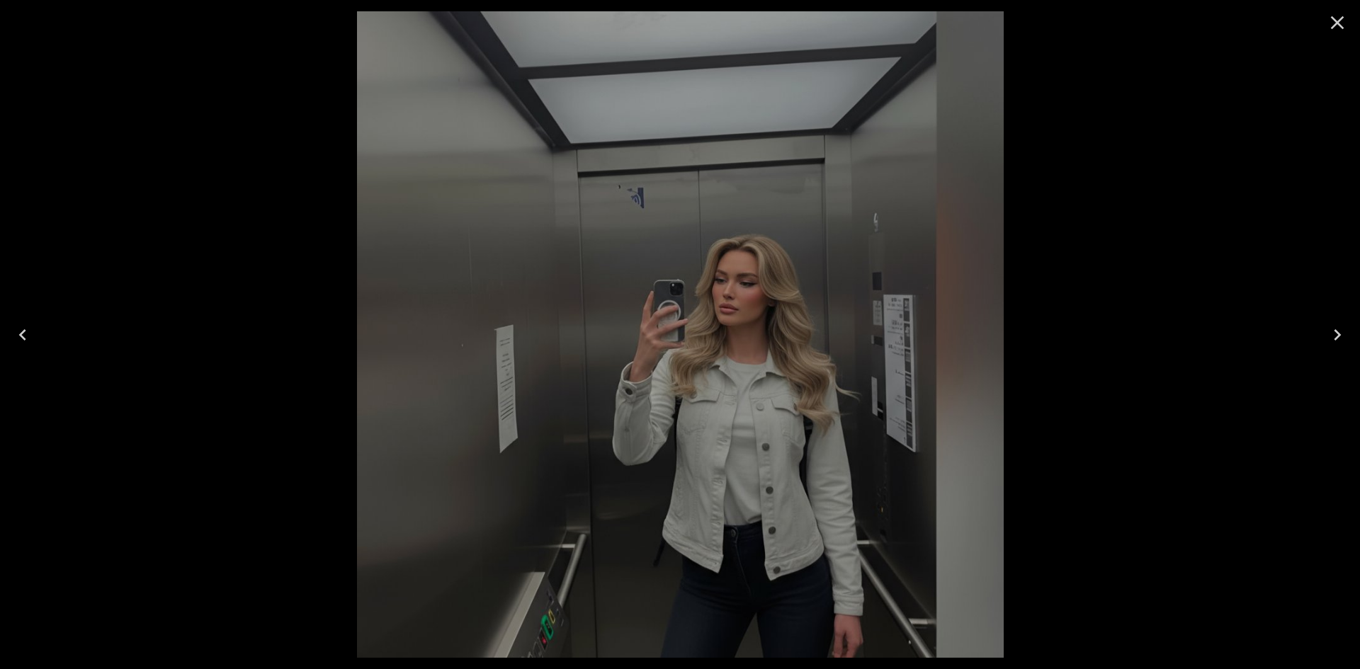
drag, startPoint x: 882, startPoint y: 175, endPoint x: 779, endPoint y: 253, distance: 128.9
click at [779, 253] on img at bounding box center [680, 334] width 646 height 646
click at [1245, 307] on div at bounding box center [680, 334] width 1360 height 669
click at [1346, 22] on icon "Close" at bounding box center [1337, 22] width 23 height 23
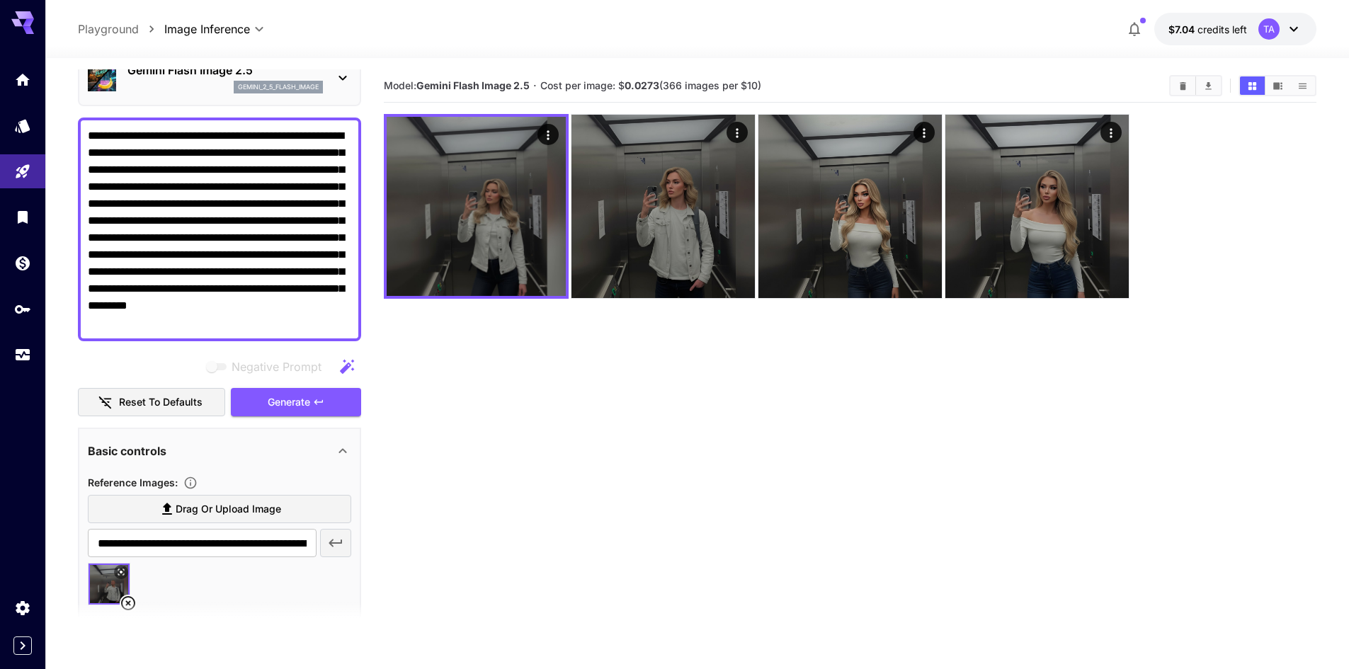
click at [893, 370] on section "Model: Gemini Flash Image 2.5 · Cost per image: $ 0.0273 (366 images per $10)" at bounding box center [850, 403] width 933 height 669
click at [127, 599] on icon at bounding box center [128, 603] width 17 height 17
click at [773, 509] on section "Model: Gemini Flash Image 2.5 · Cost per image: $ 0.0273 (366 images per $10)" at bounding box center [850, 403] width 933 height 669
type input "**********"
click at [315, 297] on textarea "**********" at bounding box center [219, 229] width 263 height 204
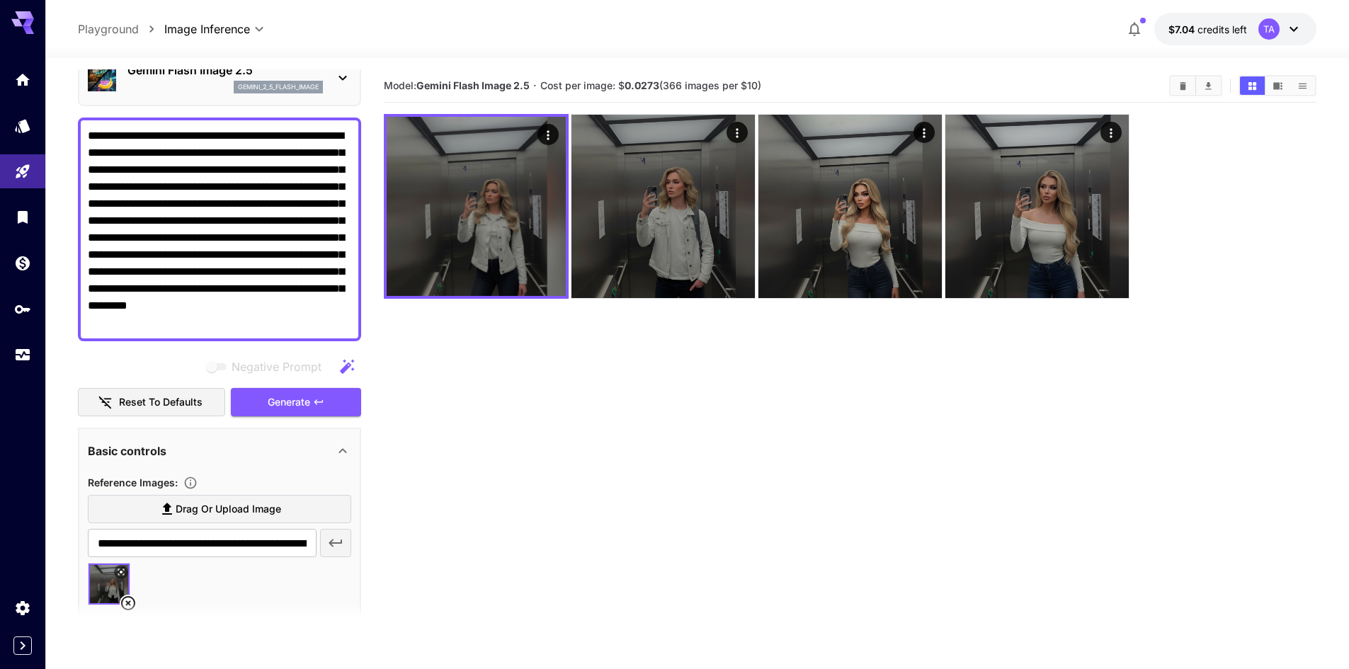
paste textarea
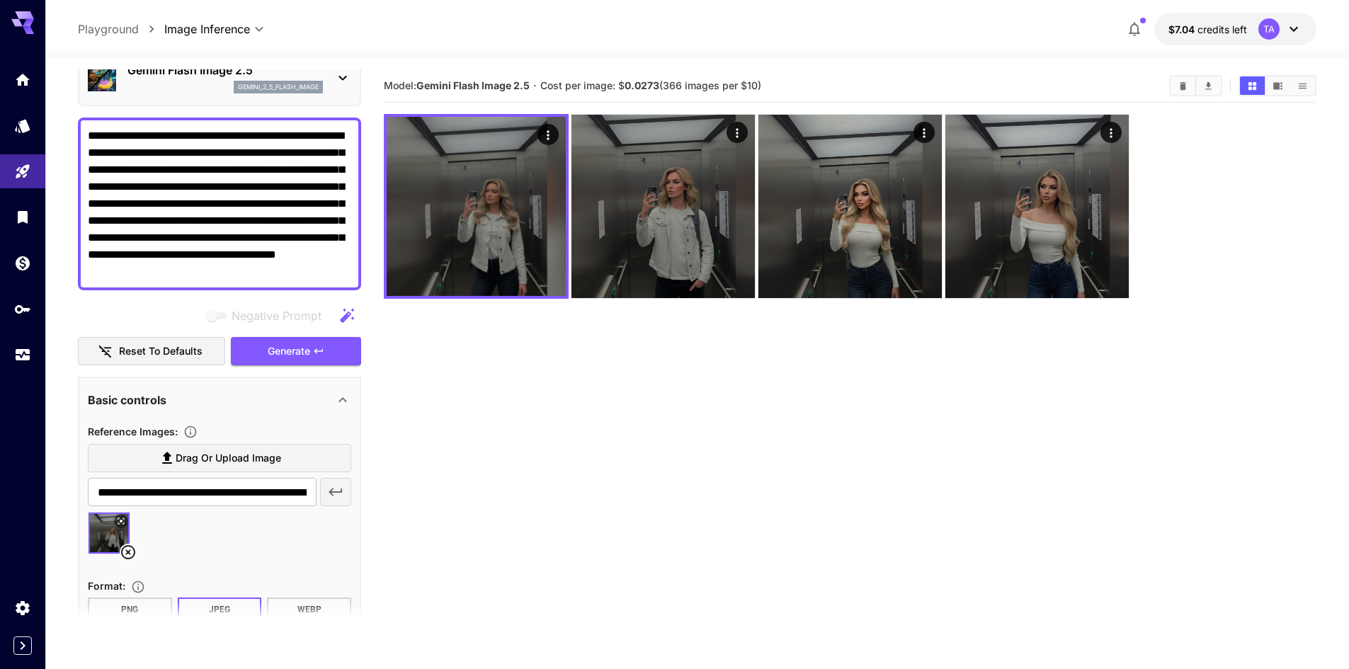
type textarea "**********"
click at [130, 551] on icon at bounding box center [128, 552] width 14 height 14
type input "**********"
click at [120, 527] on button at bounding box center [121, 521] width 14 height 14
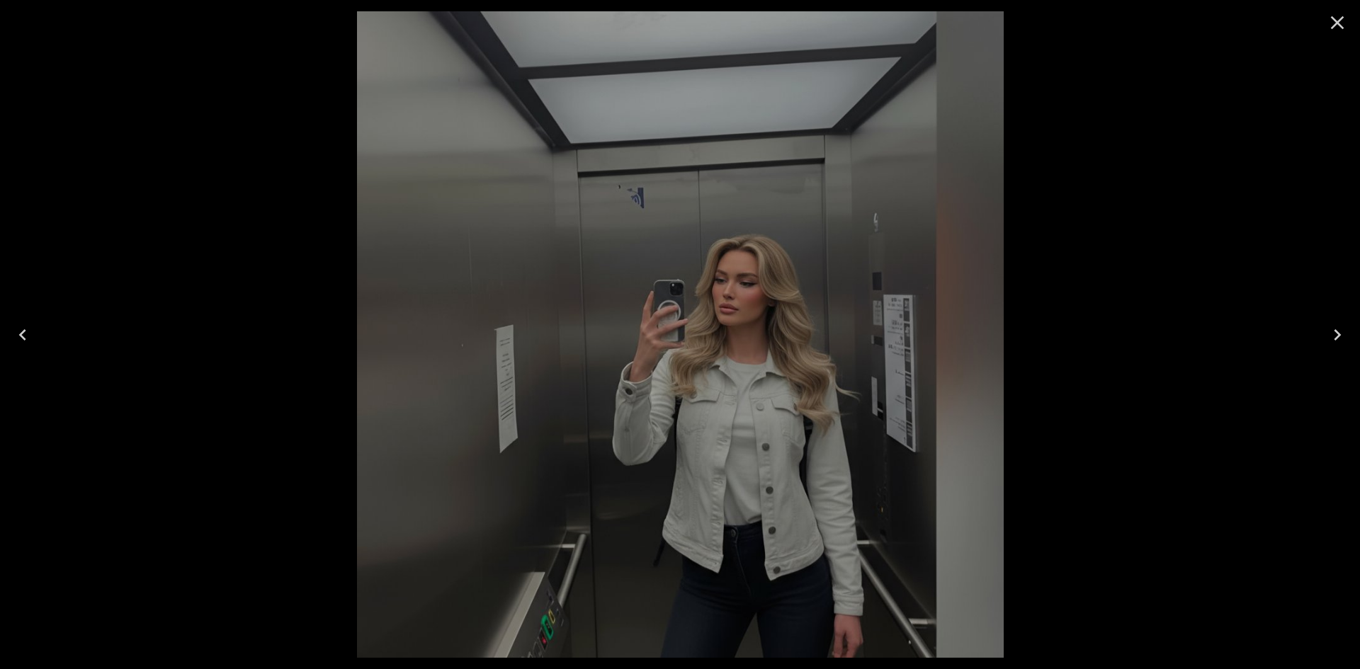
click at [1311, 484] on div at bounding box center [680, 334] width 1360 height 669
drag, startPoint x: 1350, startPoint y: 19, endPoint x: 1319, endPoint y: 28, distance: 32.5
click at [1345, 23] on button "Close" at bounding box center [1337, 23] width 34 height 34
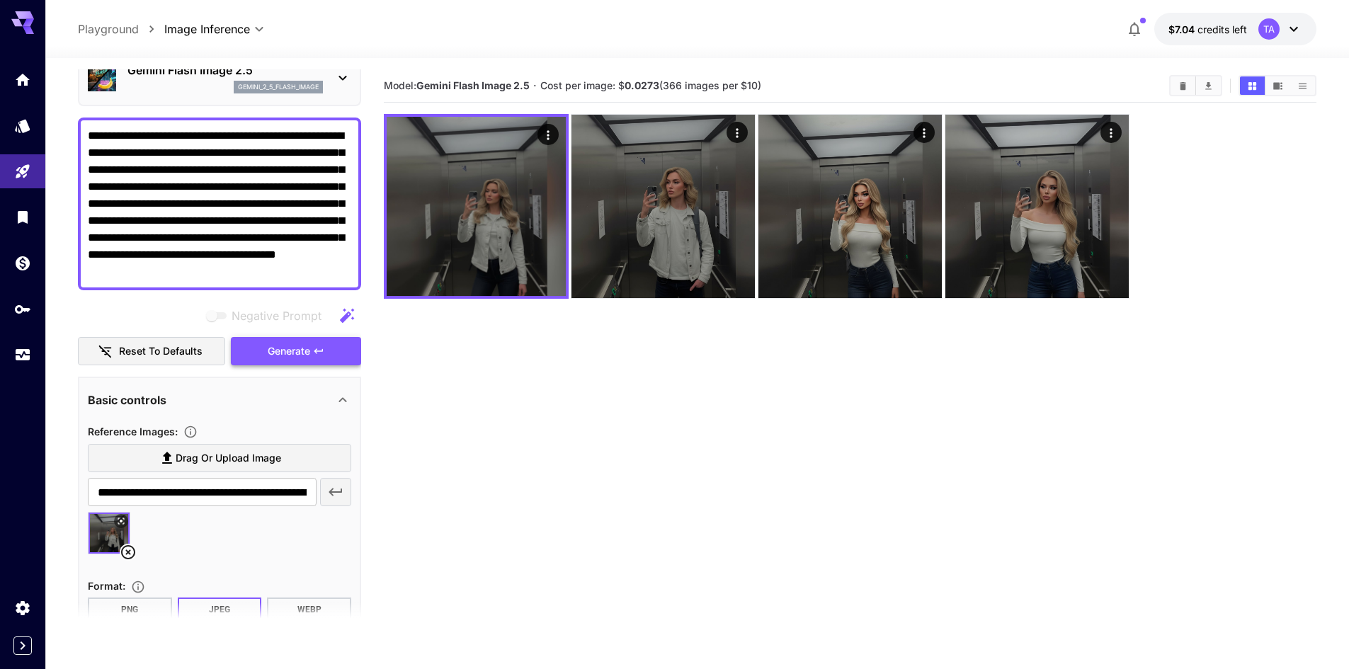
click at [272, 351] on span "Generate" at bounding box center [289, 352] width 42 height 18
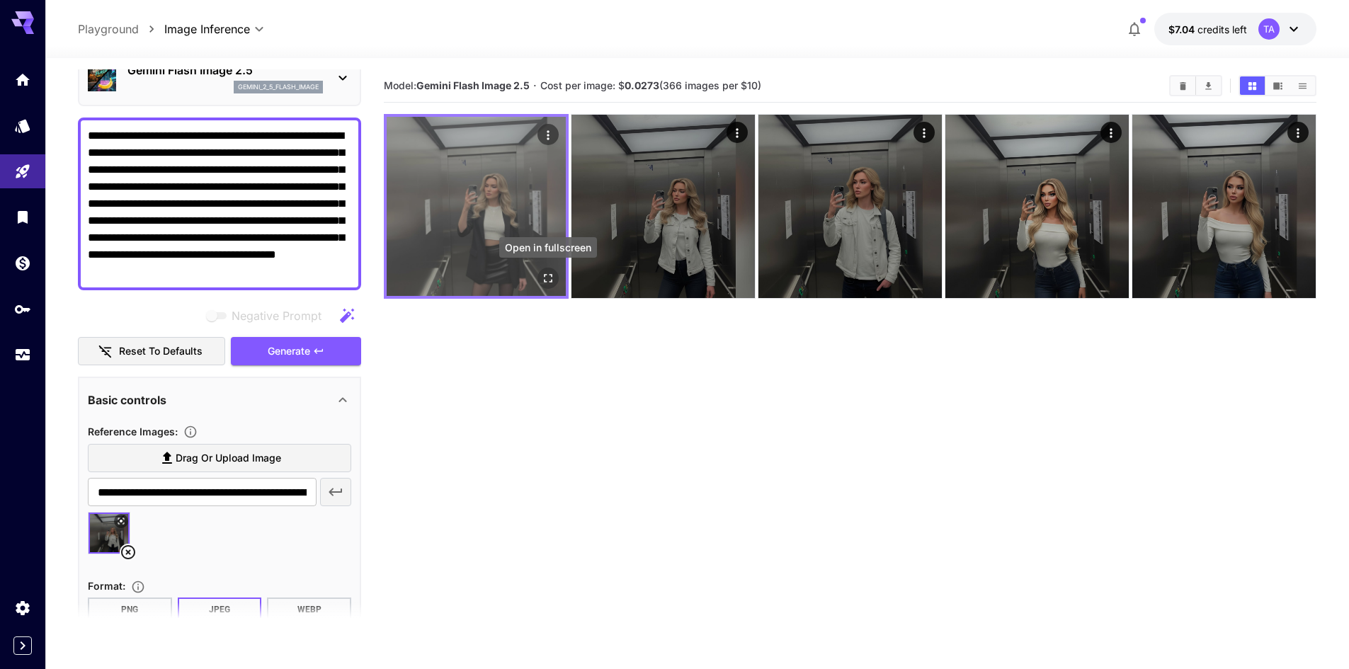
click at [550, 275] on icon "Open in fullscreen" at bounding box center [548, 278] width 8 height 8
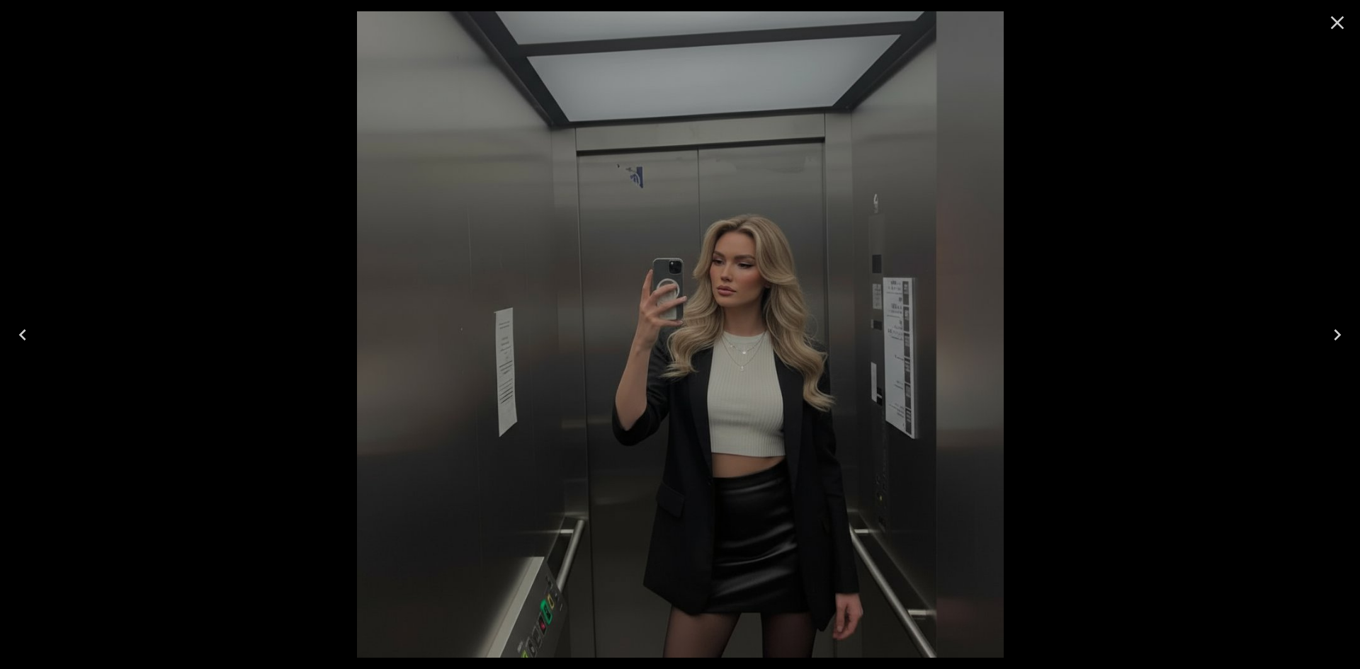
drag, startPoint x: 1330, startPoint y: 35, endPoint x: 1340, endPoint y: 23, distance: 15.6
click at [1335, 30] on button "Close" at bounding box center [1337, 23] width 34 height 34
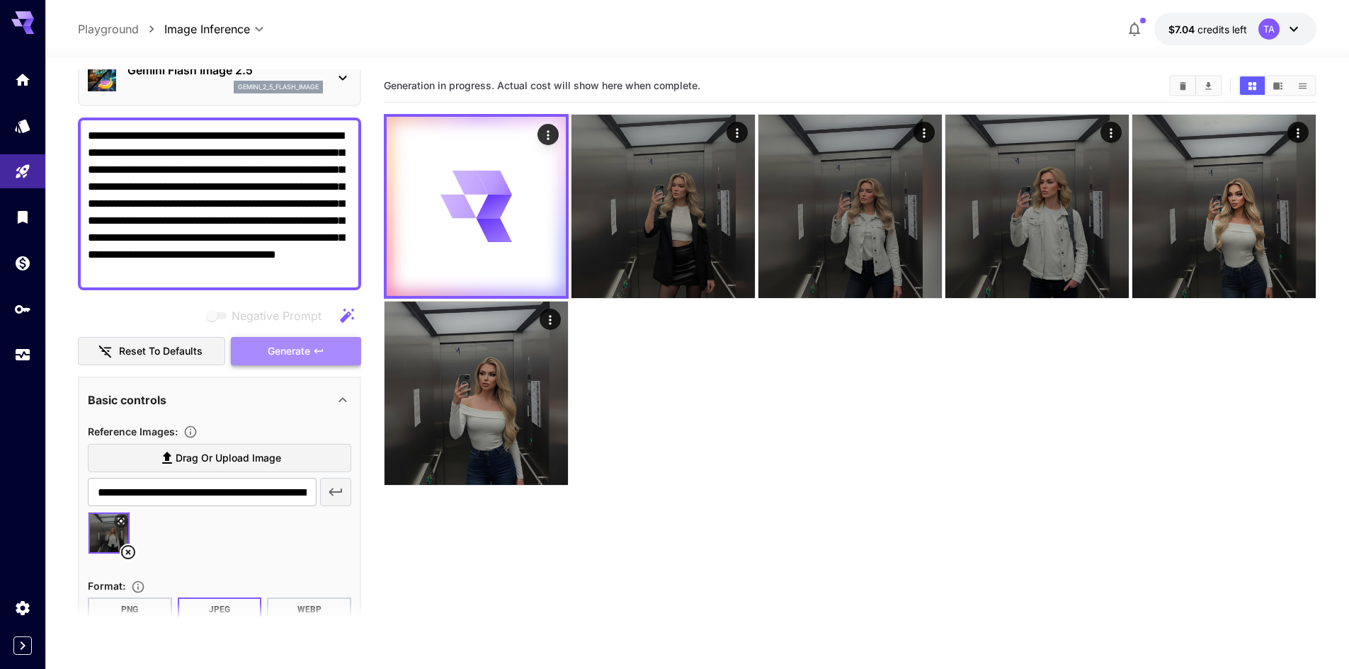
click at [276, 349] on span "Generate" at bounding box center [289, 352] width 42 height 18
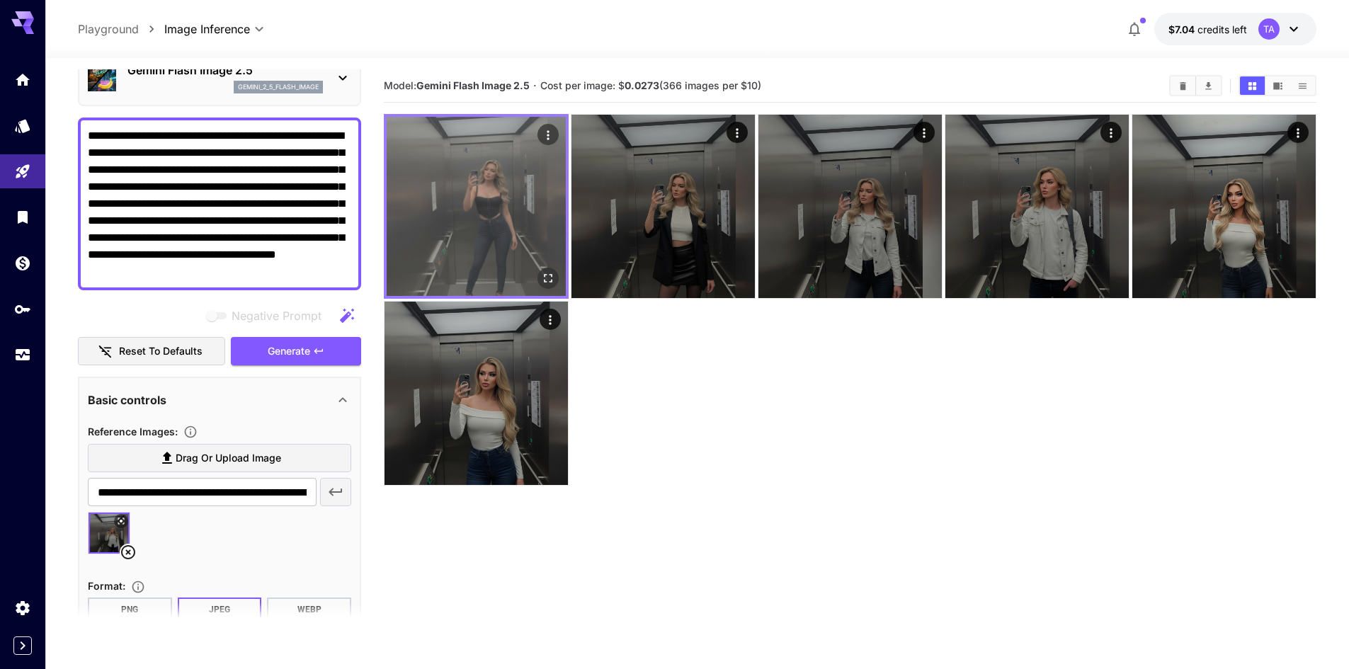
click at [552, 278] on icon "Open in fullscreen" at bounding box center [548, 278] width 14 height 14
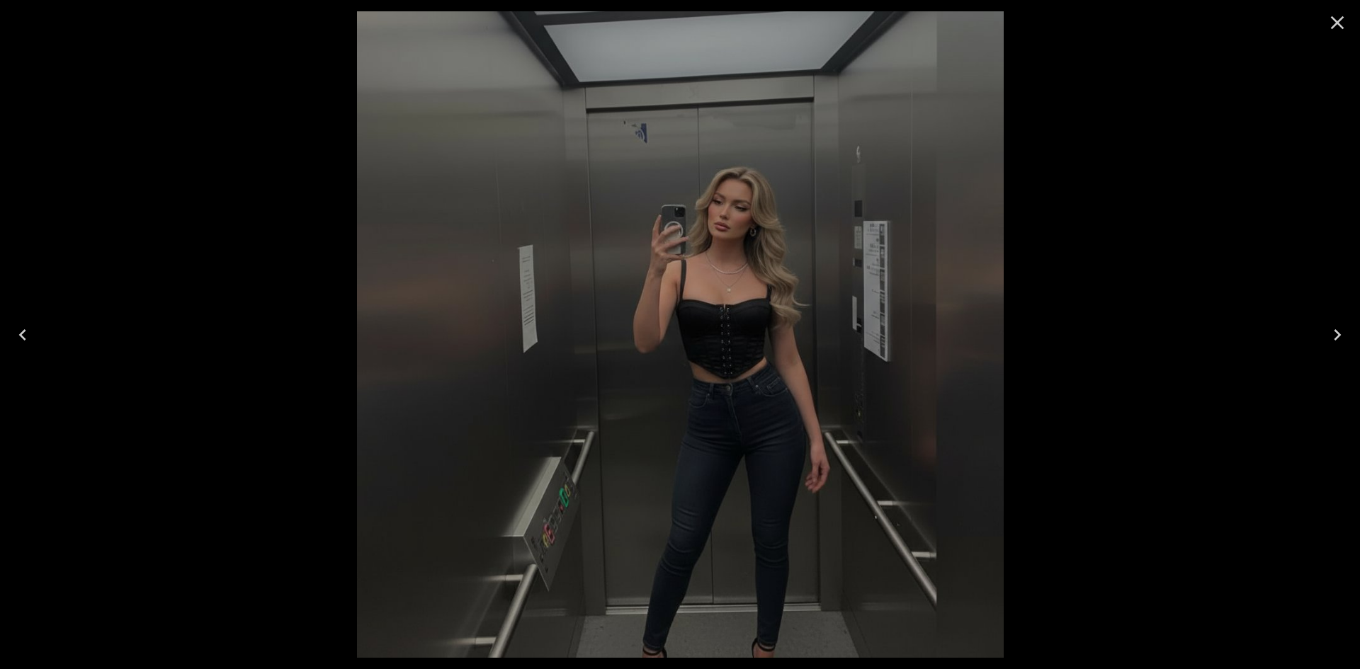
drag, startPoint x: 814, startPoint y: 229, endPoint x: 1094, endPoint y: 103, distance: 307.4
click at [668, 278] on img at bounding box center [680, 334] width 646 height 646
click at [1348, 21] on div at bounding box center [1336, 22] width 45 height 45
drag, startPoint x: 1343, startPoint y: 18, endPoint x: 465, endPoint y: 108, distance: 882.7
click at [1341, 20] on icon "Close" at bounding box center [1337, 22] width 23 height 23
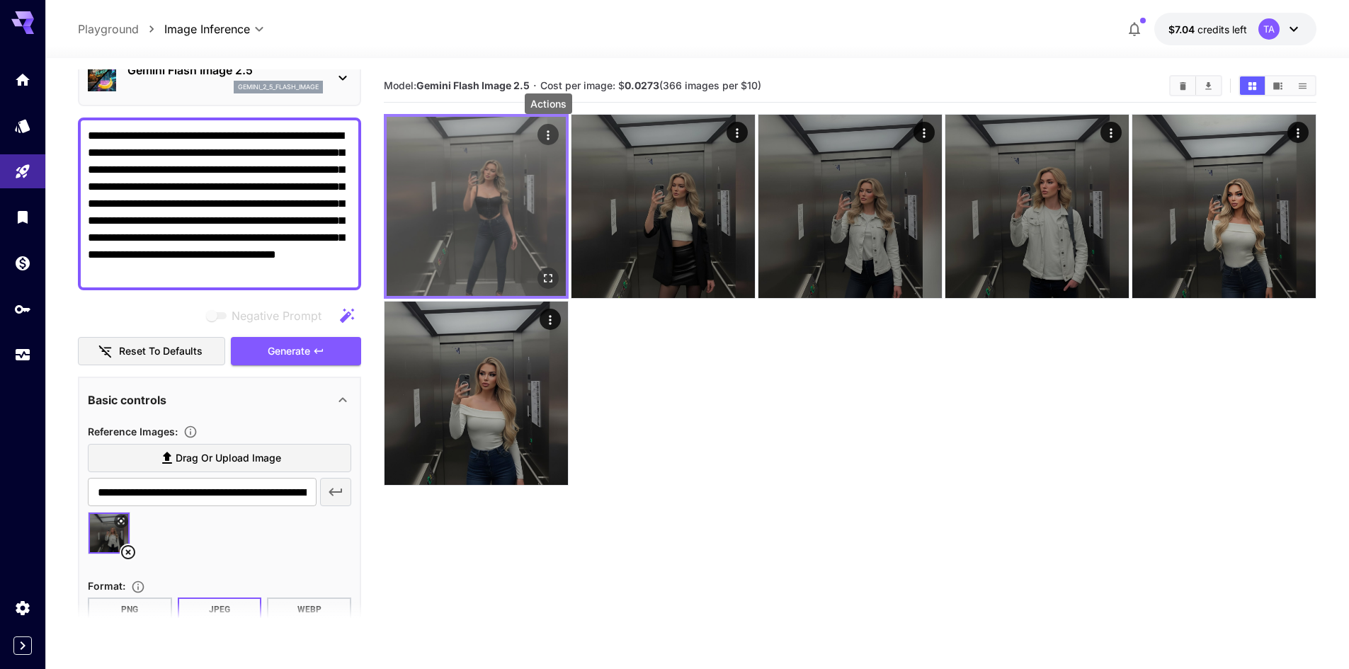
click at [544, 130] on icon "Actions" at bounding box center [548, 135] width 14 height 14
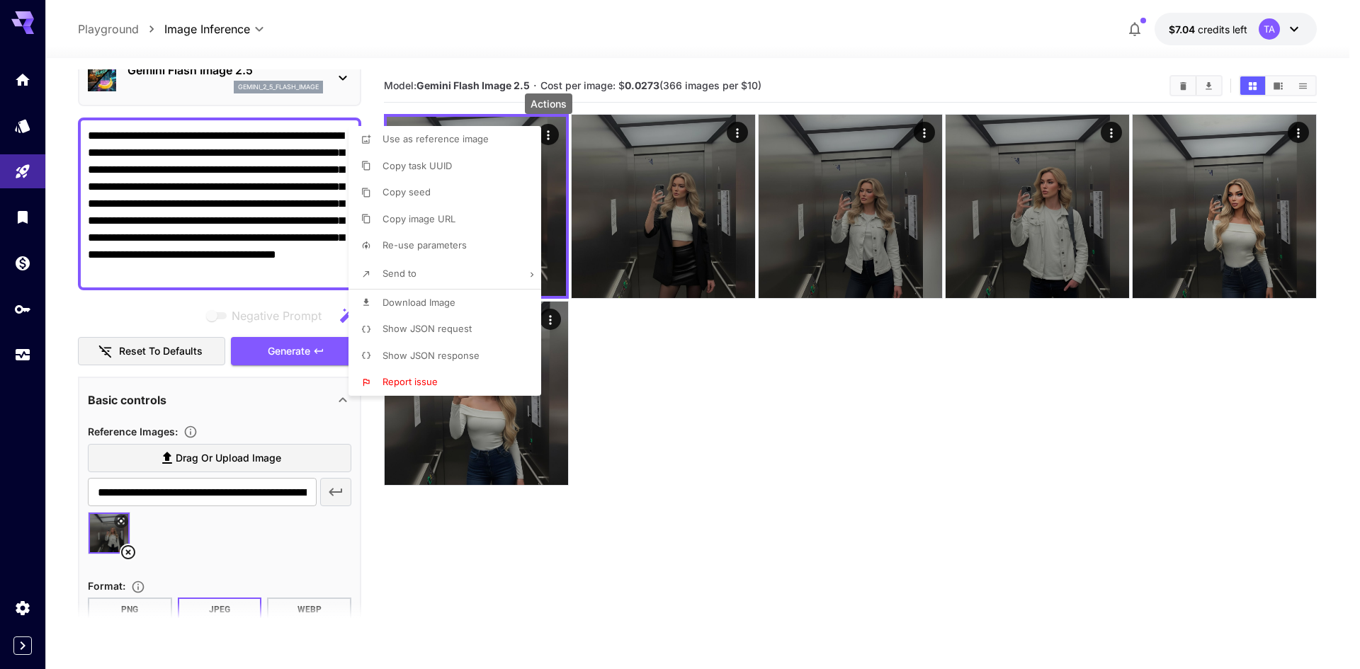
click at [830, 486] on div at bounding box center [680, 334] width 1360 height 669
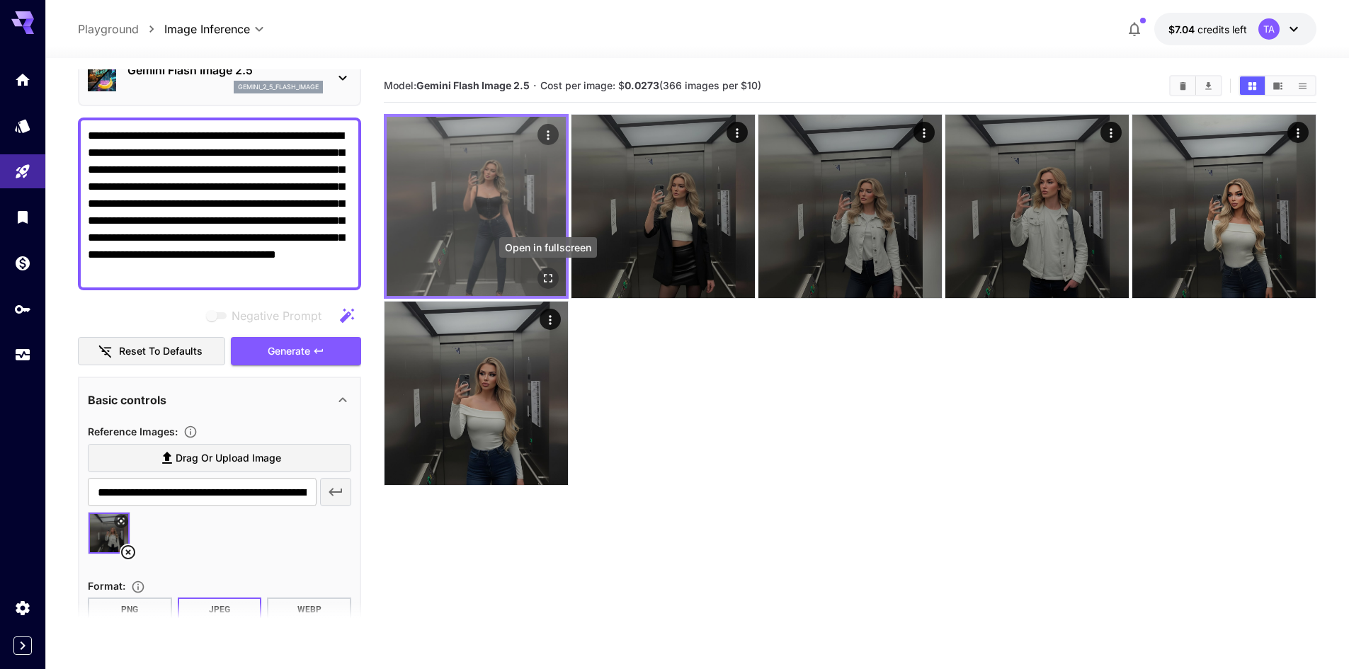
click at [548, 275] on icon "Open in fullscreen" at bounding box center [548, 278] width 14 height 14
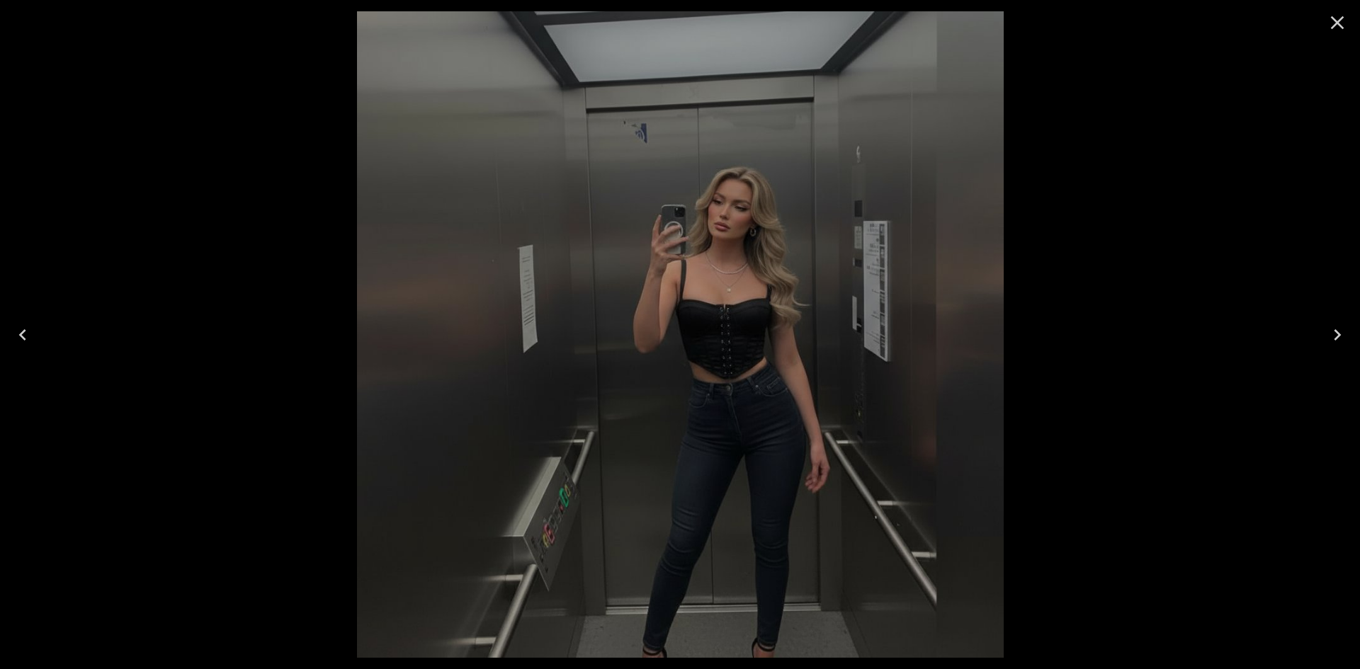
click at [1328, 25] on icon "Close" at bounding box center [1337, 22] width 23 height 23
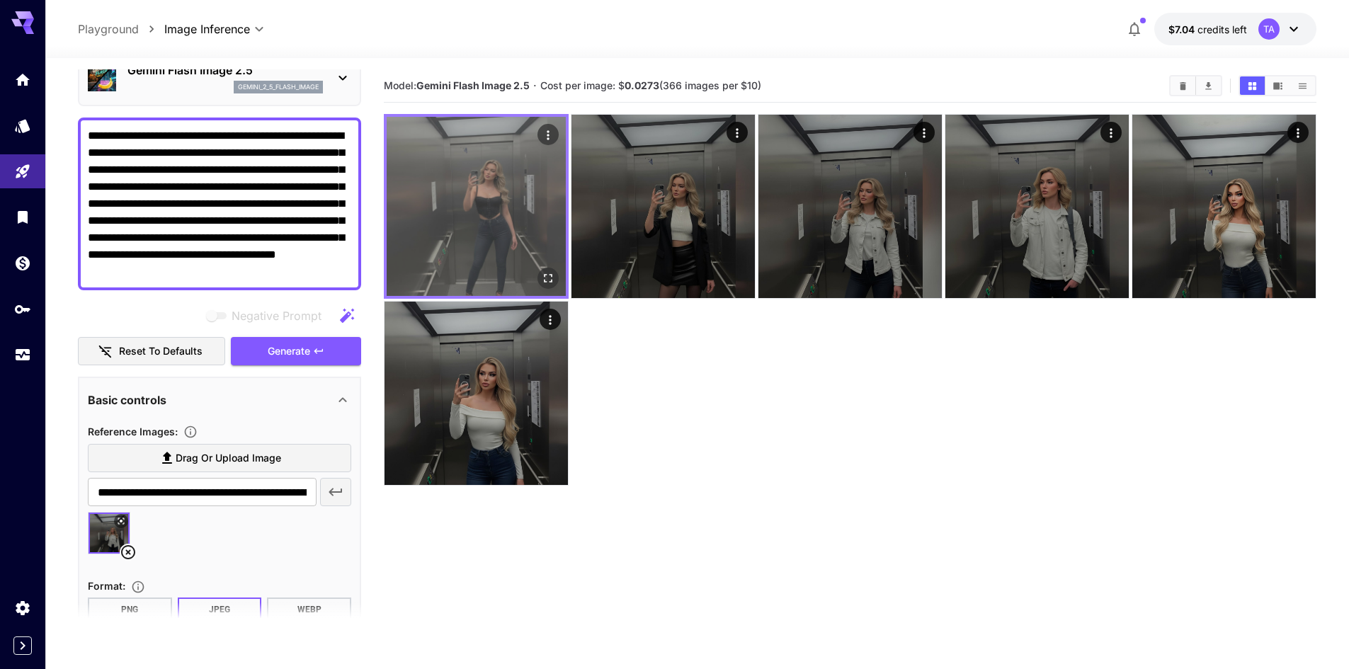
click at [540, 132] on button "Actions" at bounding box center [547, 134] width 21 height 21
click at [549, 132] on icon "Actions" at bounding box center [548, 135] width 14 height 14
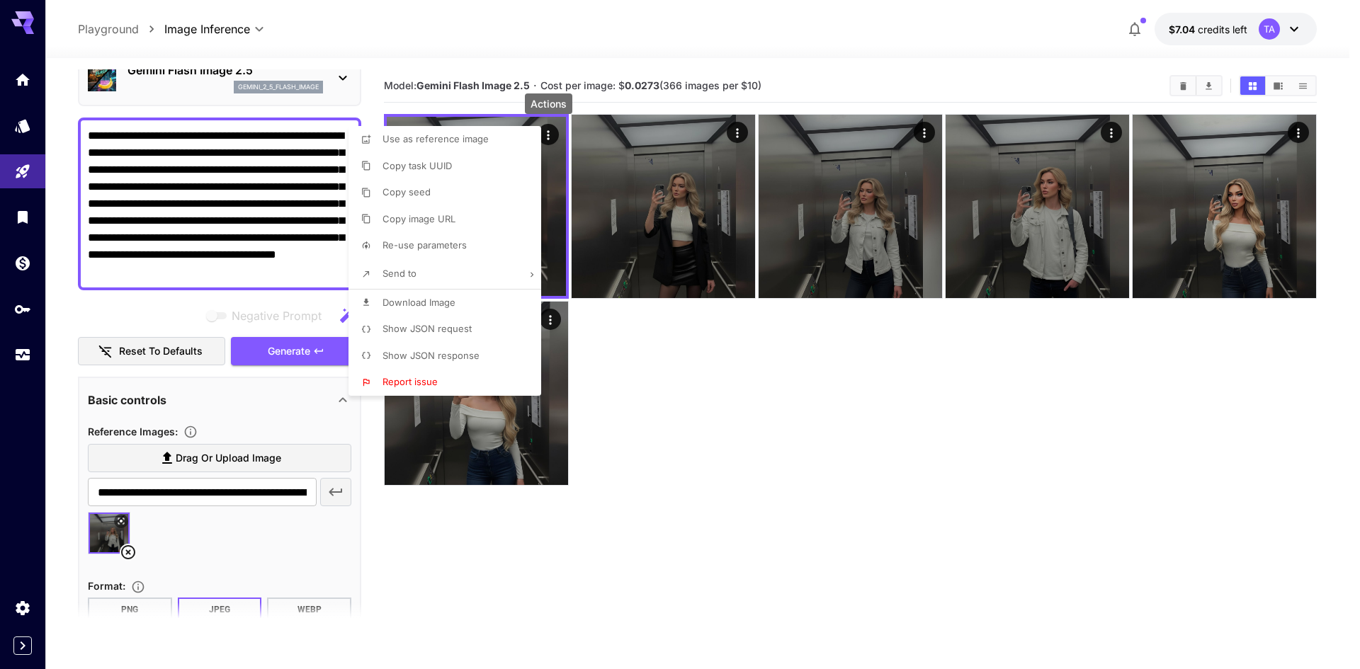
click at [431, 299] on span "Download Image" at bounding box center [418, 302] width 73 height 11
click at [974, 455] on div at bounding box center [680, 334] width 1360 height 669
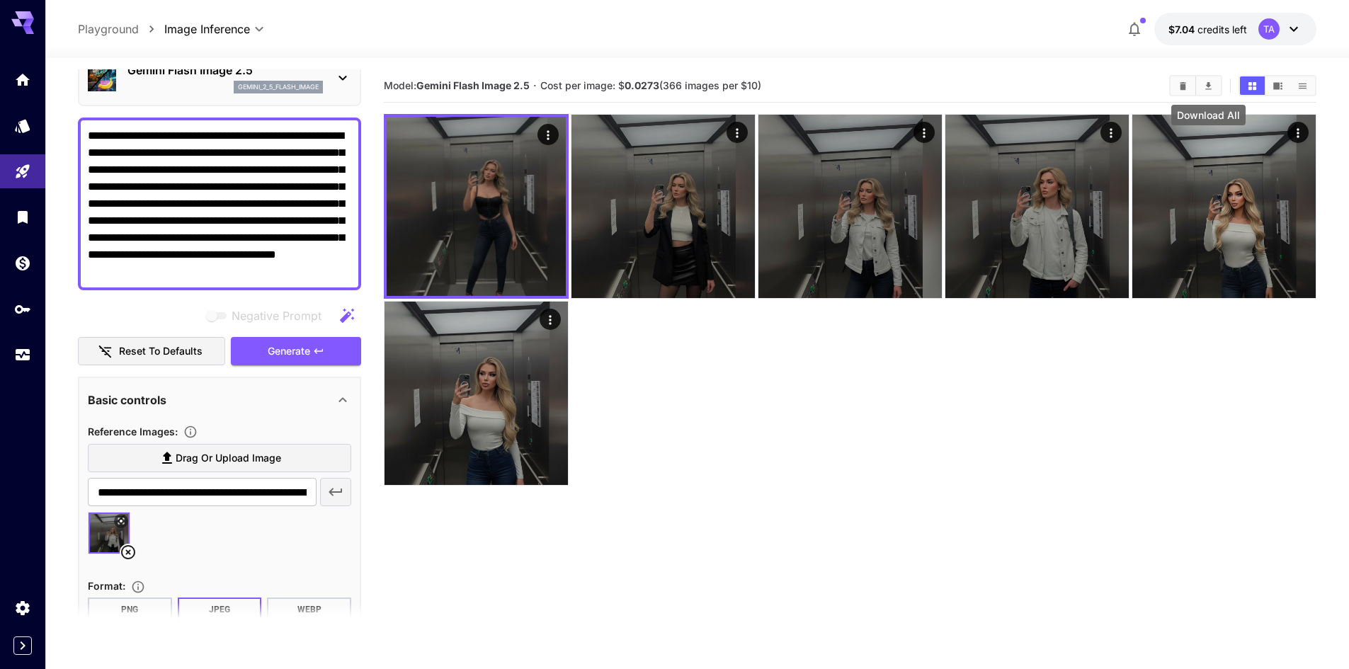
click at [1178, 91] on button "Clear Images" at bounding box center [1182, 85] width 25 height 18
